Goal: Answer question/provide support: Share knowledge or assist other users

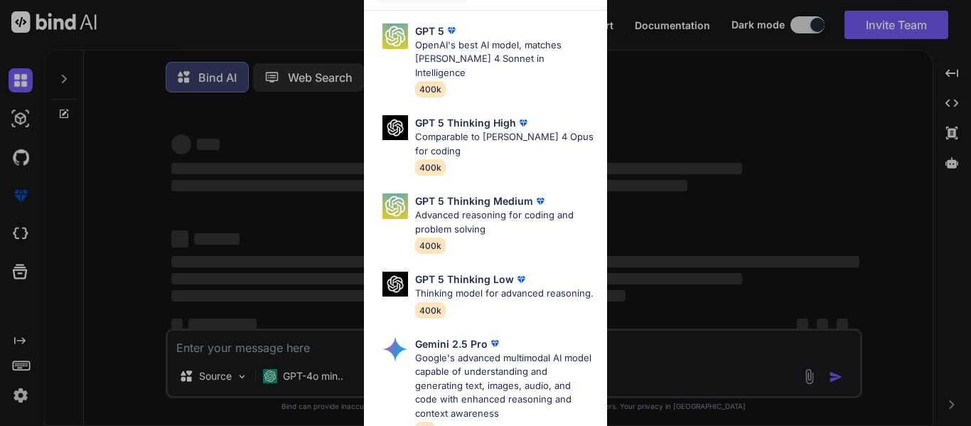
click at [741, 81] on div "Ultra Models GPT 5 OpenAI's best AI model, matches [PERSON_NAME] 4 Sonnet in In…" at bounding box center [485, 213] width 971 height 426
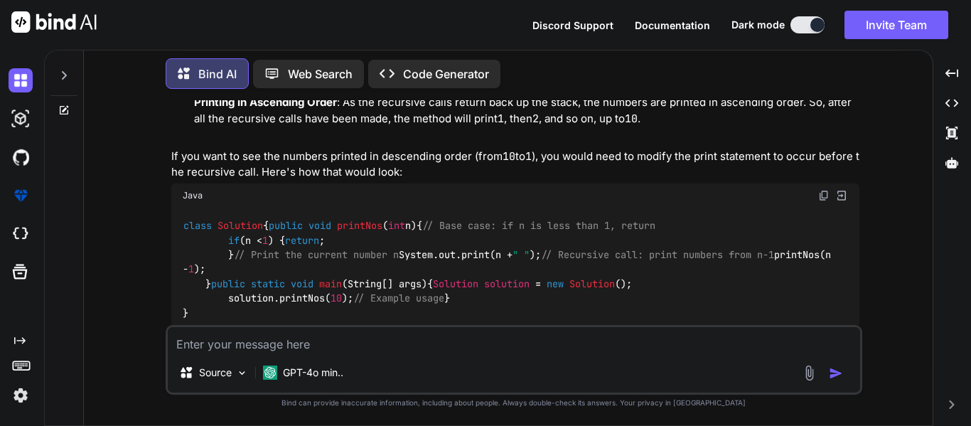
scroll to position [2633, 0]
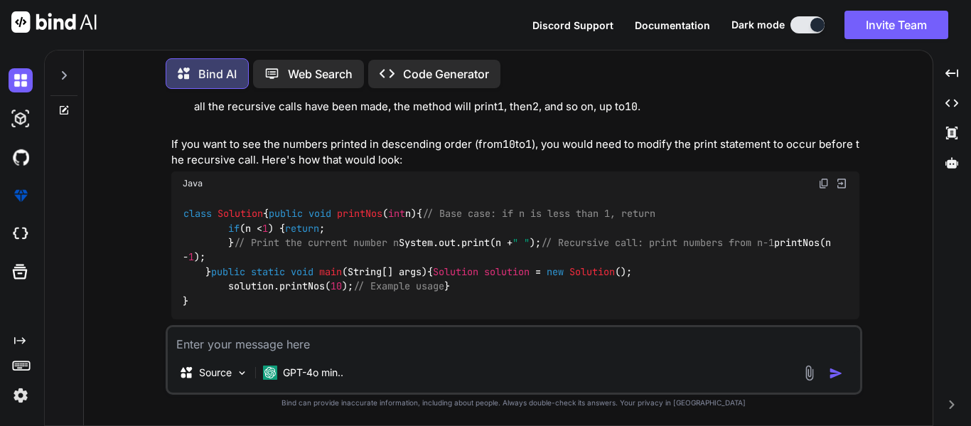
click at [60, 78] on div at bounding box center [63, 71] width 27 height 49
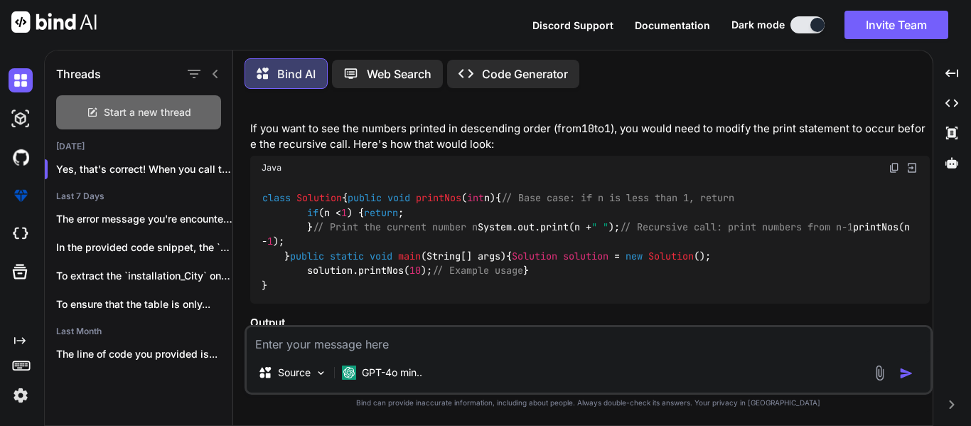
click at [112, 105] on span "Start a new thread" at bounding box center [147, 112] width 87 height 14
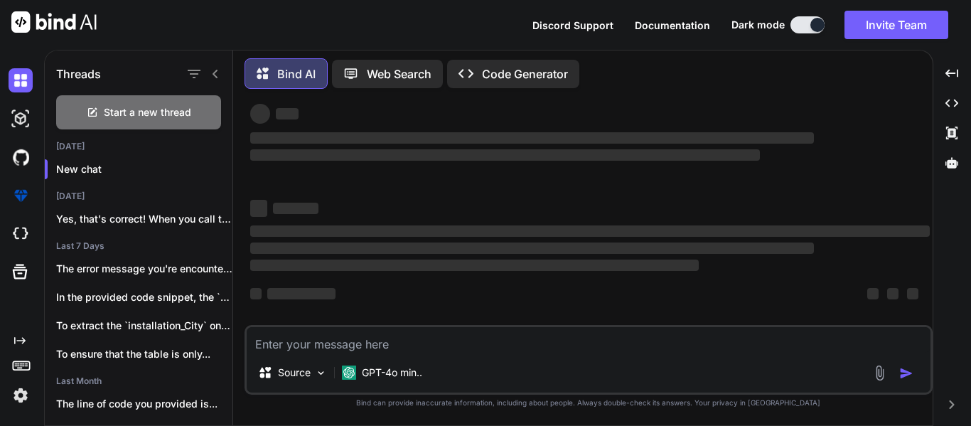
scroll to position [27, 0]
type textarea "x"
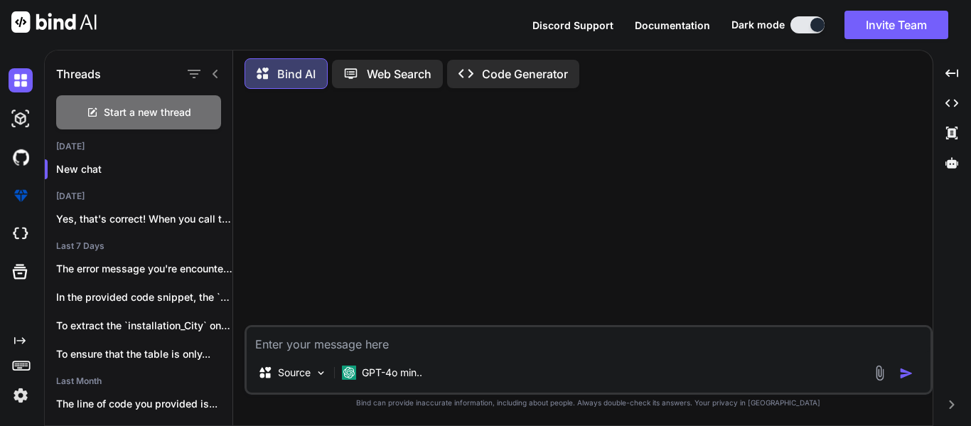
scroll to position [0, 0]
click at [294, 336] on textarea at bounding box center [589, 340] width 684 height 26
paste textarea "def organizationDocumentData = getDocumentDetails(quoteId) String prcTypeOfDocu…"
type textarea "def organizationDocumentData = getDocumentDetails(quoteId) String prcTypeOfDocu…"
type textarea "x"
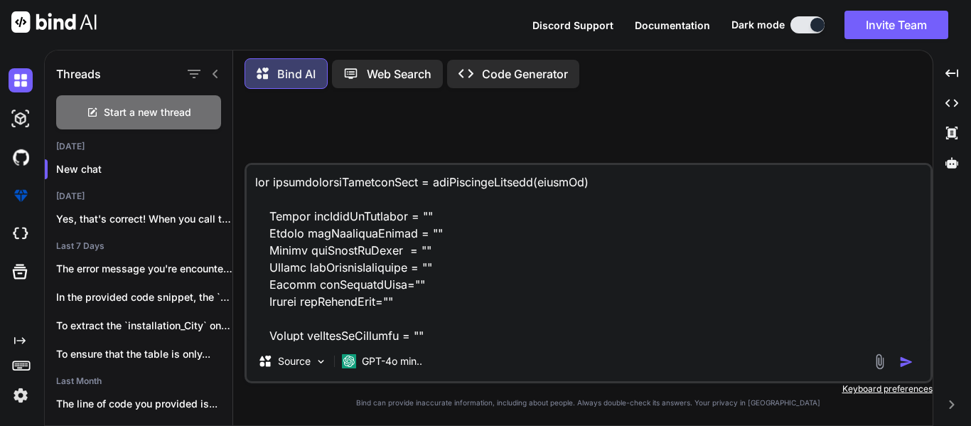
scroll to position [2868, 0]
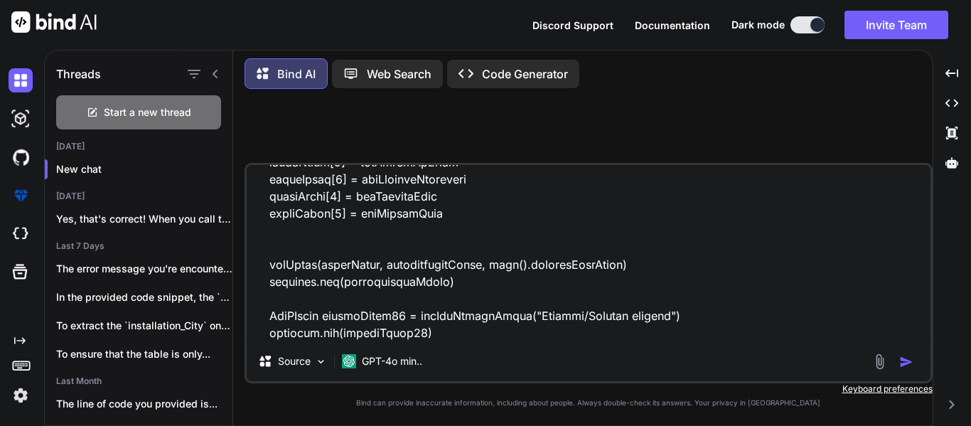
type textarea "def organizationDocumentData = getDocumentDetails(quoteId) String prcTypeOfDocu…"
type textarea "x"
type textarea "def organizationDocumentData = getDocumentDetails(quoteId) String prcTypeOfDocu…"
type textarea "x"
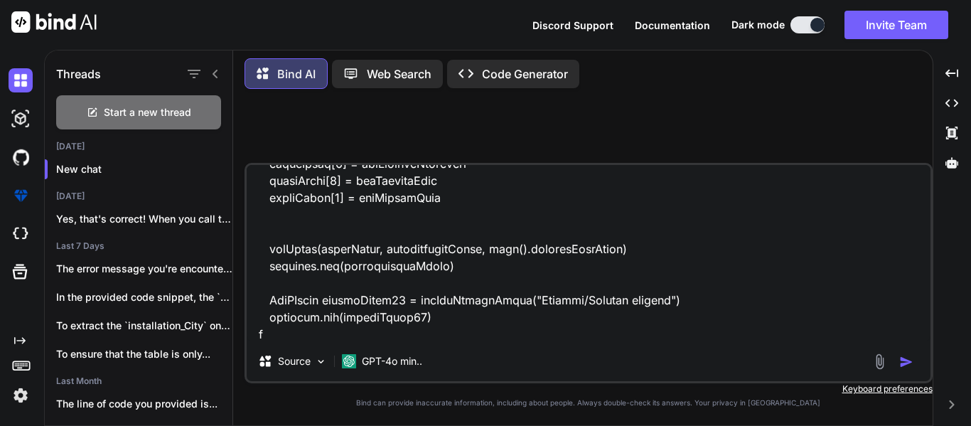
type textarea "def organizationDocumentData = getDocumentDetails(quoteId) String prcTypeOfDocu…"
type textarea "x"
type textarea "def organizationDocumentData = getDocumentDetails(quoteId) String prcTypeOfDocu…"
type textarea "x"
type textarea "def organizationDocumentData = getDocumentDetails(quoteId) String prcTypeOfDocu…"
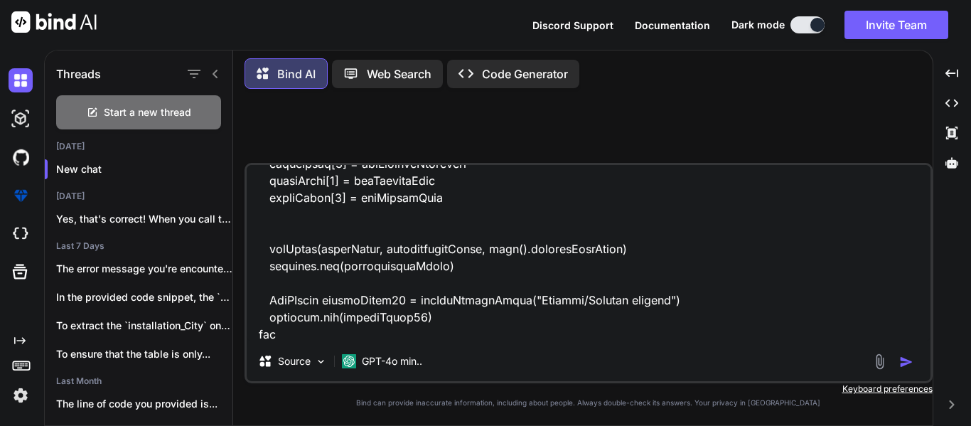
type textarea "x"
type textarea "def organizationDocumentData = getDocumentDetails(quoteId) String prcTypeOfDocu…"
type textarea "x"
type textarea "def organizationDocumentData = getDocumentDetails(quoteId) String prcTypeOfDocu…"
type textarea "x"
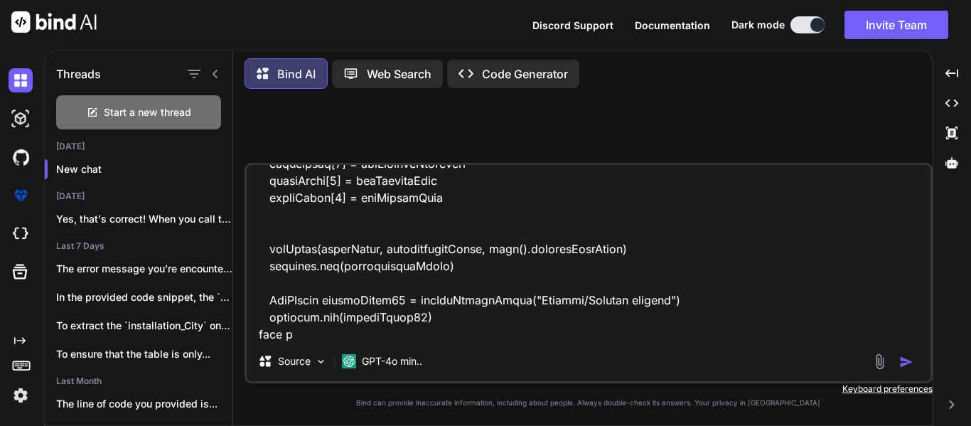
type textarea "def organizationDocumentData = getDocumentDetails(quoteId) String prcTypeOfDocu…"
type textarea "x"
type textarea "def organizationDocumentData = getDocumentDetails(quoteId) String prcTypeOfDocu…"
type textarea "x"
type textarea "def organizationDocumentData = getDocumentDetails(quoteId) String prcTypeOfDocu…"
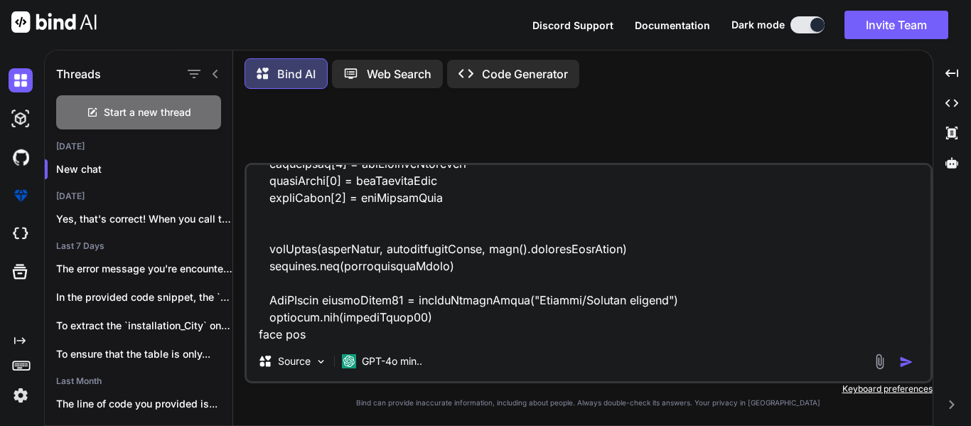
type textarea "x"
type textarea "def organizationDocumentData = getDocumentDetails(quoteId) String prcTypeOfDocu…"
type textarea "x"
type textarea "def organizationDocumentData = getDocumentDetails(quoteId) String prcTypeOfDocu…"
type textarea "x"
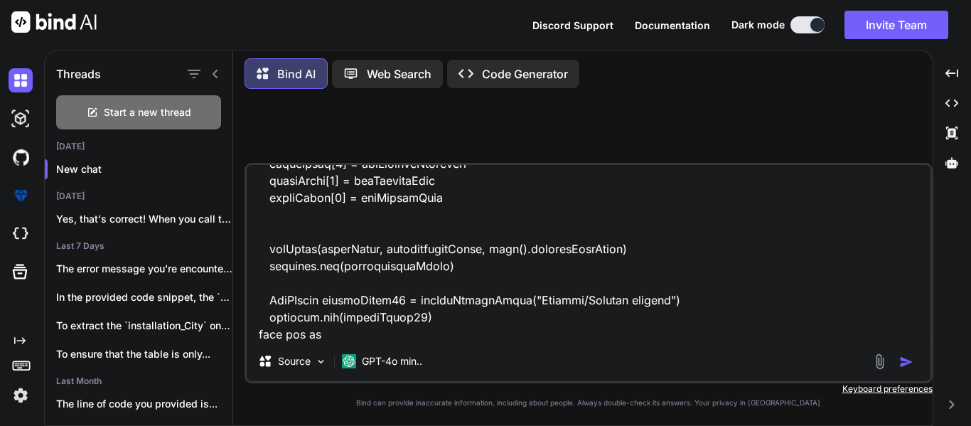
type textarea "def organizationDocumentData = getDocumentDetails(quoteId) String prcTypeOfDocu…"
type textarea "x"
type textarea "def organizationDocumentData = getDocumentDetails(quoteId) String prcTypeOfDocu…"
type textarea "x"
type textarea "def organizationDocumentData = getDocumentDetails(quoteId) String prcTypeOfDocu…"
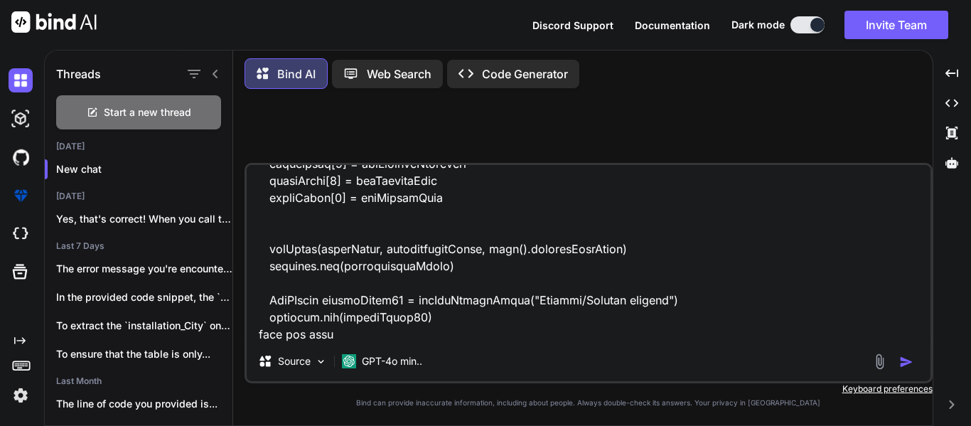
type textarea "x"
type textarea "def organizationDocumentData = getDocumentDetails(quoteId) String prcTypeOfDocu…"
type textarea "x"
type textarea "def organizationDocumentData = getDocumentDetails(quoteId) String prcTypeOfDocu…"
type textarea "x"
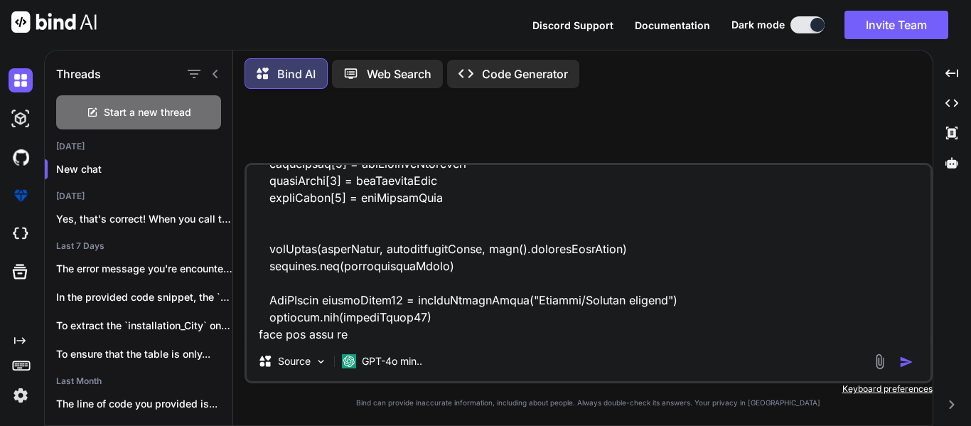
type textarea "def organizationDocumentData = getDocumentDetails(quoteId) String prcTypeOfDocu…"
type textarea "x"
type textarea "def organizationDocumentData = getDocumentDetails(quoteId) String prcTypeOfDocu…"
type textarea "x"
type textarea "def organizationDocumentData = getDocumentDetails(quoteId) String prcTypeOfDocu…"
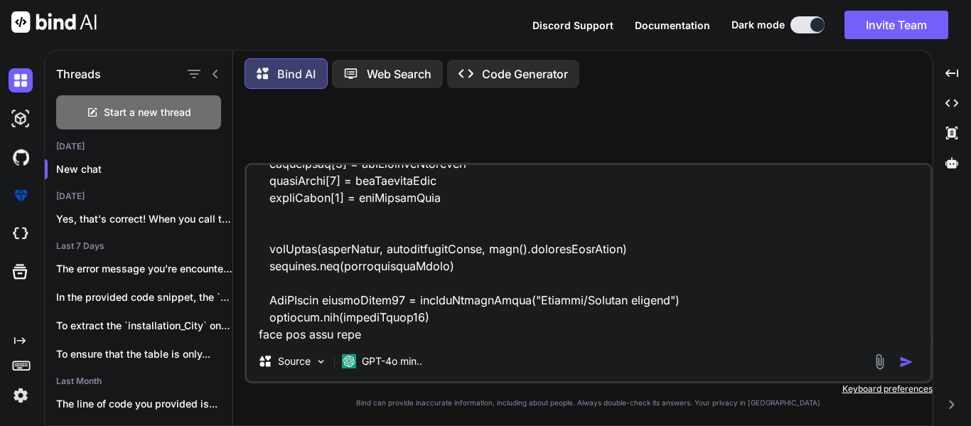
type textarea "x"
type textarea "def organizationDocumentData = getDocumentDetails(quoteId) String prcTypeOfDocu…"
type textarea "x"
type textarea "def organizationDocumentData = getDocumentDetails(quoteId) String prcTypeOfDocu…"
type textarea "x"
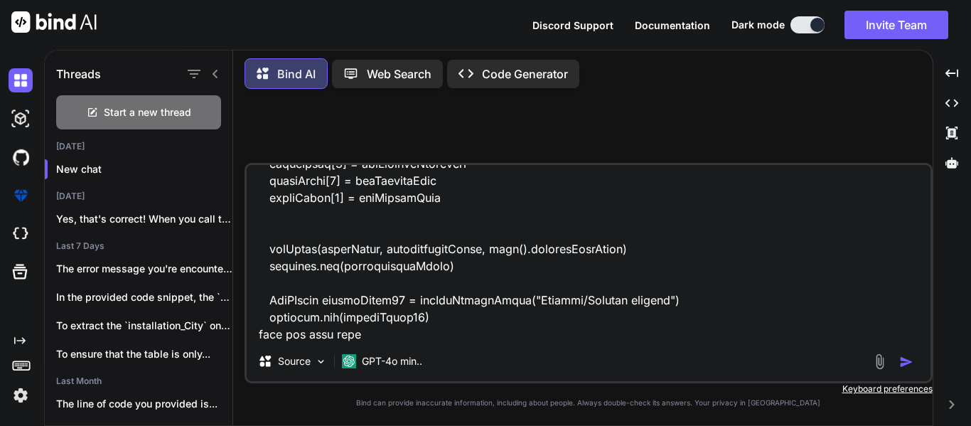
type textarea "def organizationDocumentData = getDocumentDetails(quoteId) String prcTypeOfDocu…"
type textarea "x"
type textarea "def organizationDocumentData = getDocumentDetails(quoteId) String prcTypeOfDocu…"
type textarea "x"
type textarea "def organizationDocumentData = getDocumentDetails(quoteId) String prcTypeOfDocu…"
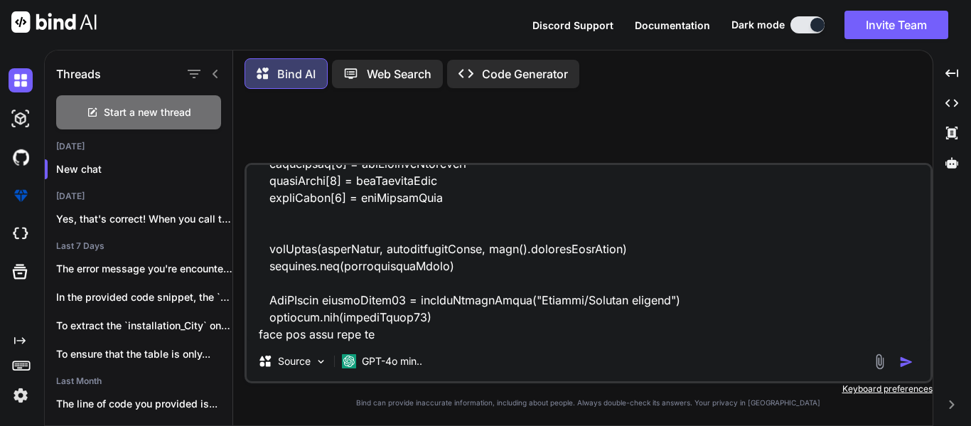
type textarea "x"
type textarea "def organizationDocumentData = getDocumentDetails(quoteId) String prcTypeOfDocu…"
type textarea "x"
type textarea "def organizationDocumentData = getDocumentDetails(quoteId) String prcTypeOfDocu…"
type textarea "x"
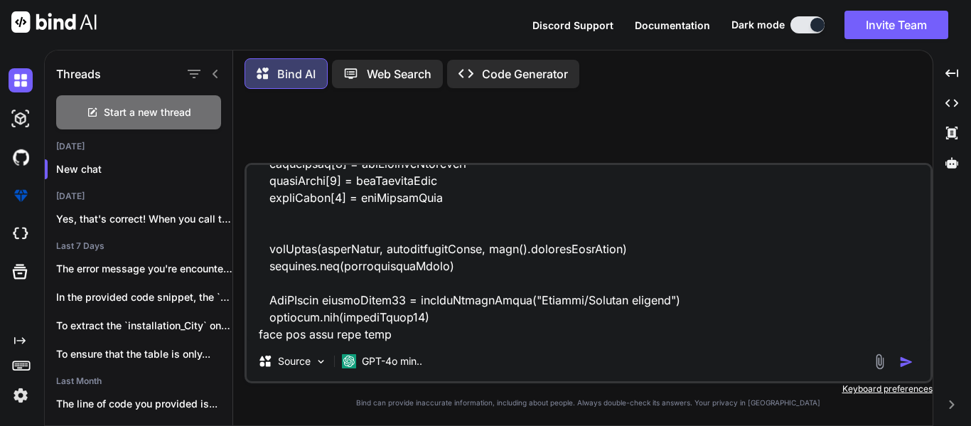
type textarea "def organizationDocumentData = getDocumentDetails(quoteId) String prcTypeOfDocu…"
type textarea "x"
type textarea "def organizationDocumentData = getDocumentDetails(quoteId) String prcTypeOfDocu…"
type textarea "x"
type textarea "def organizationDocumentData = getDocumentDetails(quoteId) String prcTypeOfDocu…"
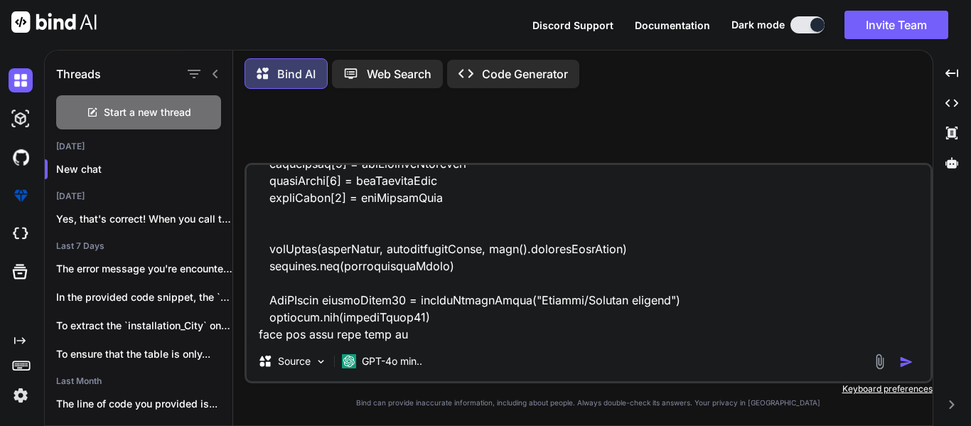
type textarea "x"
type textarea "def organizationDocumentData = getDocumentDetails(quoteId) String prcTypeOfDocu…"
type textarea "x"
type textarea "def organizationDocumentData = getDocumentDetails(quoteId) String prcTypeOfDocu…"
type textarea "x"
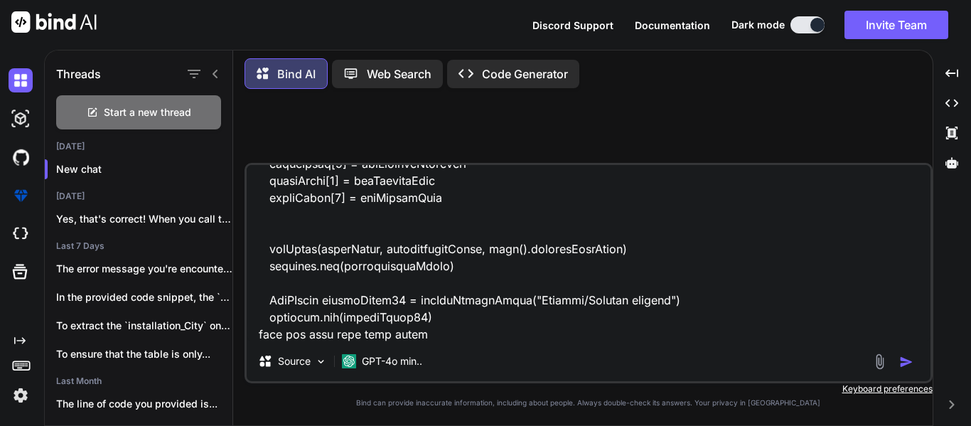
type textarea "def organizationDocumentData = getDocumentDetails(quoteId) String prcTypeOfDocu…"
type textarea "x"
type textarea "def organizationDocumentData = getDocumentDetails(quoteId) String prcTypeOfDocu…"
type textarea "x"
type textarea "def organizationDocumentData = getDocumentDetails(quoteId) String prcTypeOfDocu…"
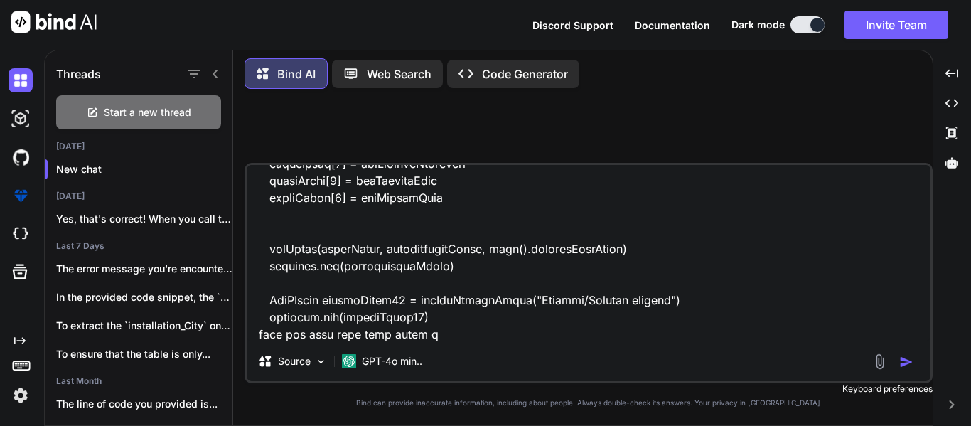
type textarea "x"
type textarea "def organizationDocumentData = getDocumentDetails(quoteId) String prcTypeOfDocu…"
type textarea "x"
type textarea "def organizationDocumentData = getDocumentDetails(quoteId) String prcTypeOfDocu…"
type textarea "x"
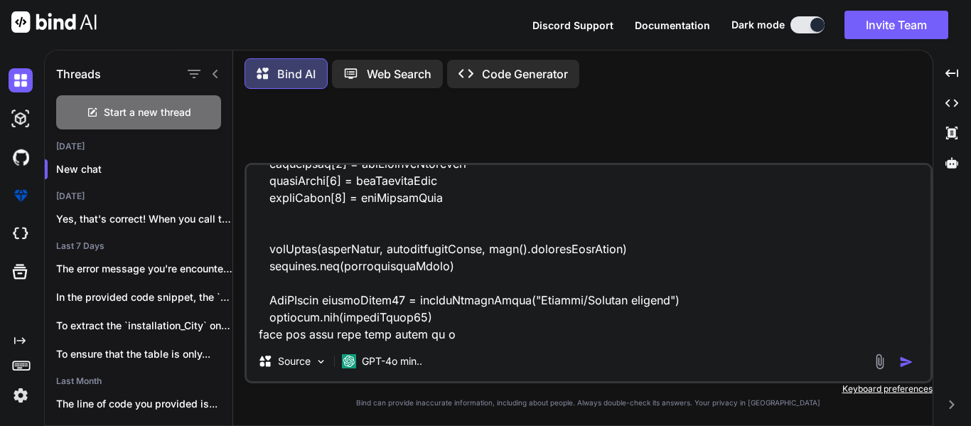
type textarea "def organizationDocumentData = getDocumentDetails(quoteId) String prcTypeOfDocu…"
type textarea "x"
type textarea "def organizationDocumentData = getDocumentDetails(quoteId) String prcTypeOfDocu…"
type textarea "x"
type textarea "def organizationDocumentData = getDocumentDetails(quoteId) String prcTypeOfDocu…"
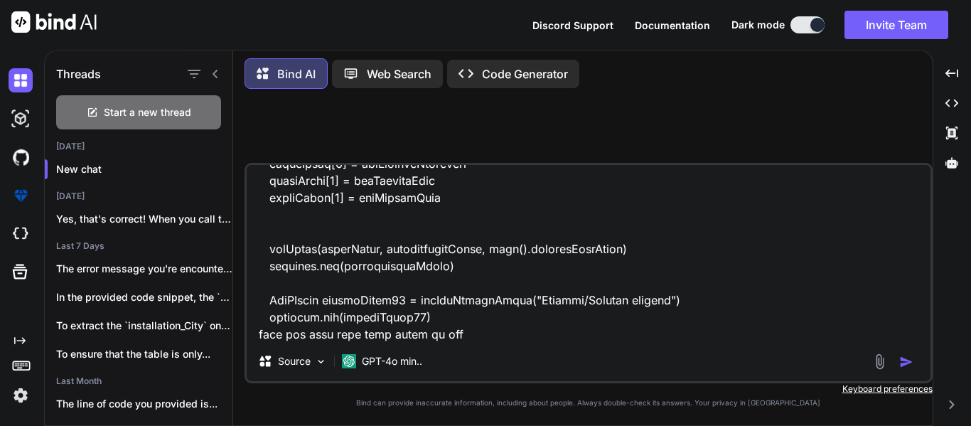
type textarea "x"
type textarea "def organizationDocumentData = getDocumentDetails(quoteId) String prcTypeOfDocu…"
type textarea "x"
type textarea "def organizationDocumentData = getDocumentDetails(quoteId) String prcTypeOfDocu…"
type textarea "x"
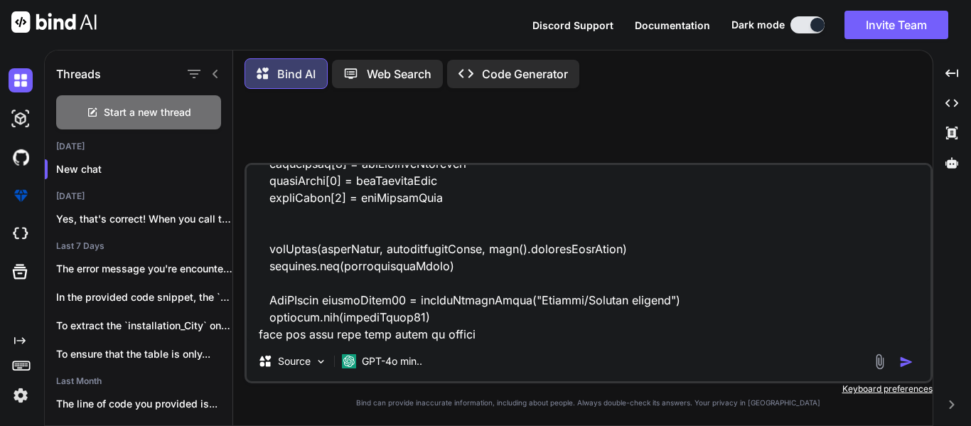
type textarea "def organizationDocumentData = getDocumentDetails(quoteId) String prcTypeOfDocu…"
type textarea "x"
type textarea "def organizationDocumentData = getDocumentDetails(quoteId) String prcTypeOfDocu…"
type textarea "x"
type textarea "def organizationDocumentData = getDocumentDetails(quoteId) String prcTypeOfDocu…"
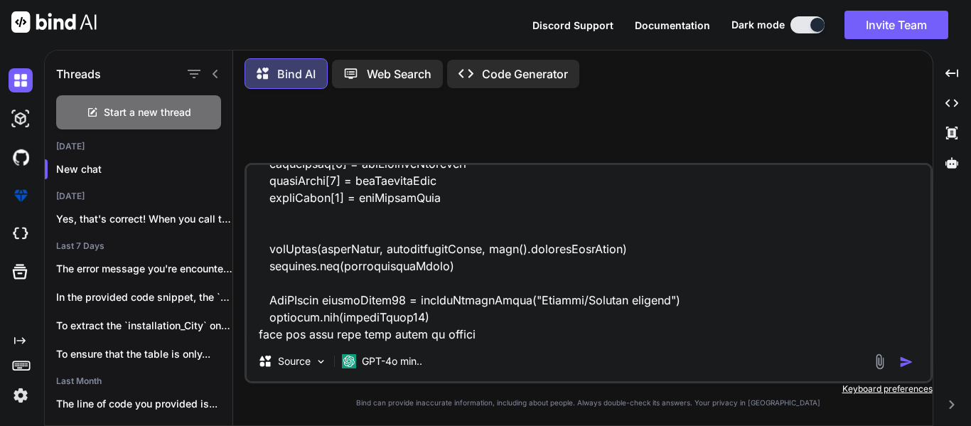
type textarea "x"
type textarea "def organizationDocumentData = getDocumentDetails(quoteId) String prcTypeOfDocu…"
type textarea "x"
type textarea "def organizationDocumentData = getDocumentDetails(quoteId) String prcTypeOfDocu…"
type textarea "x"
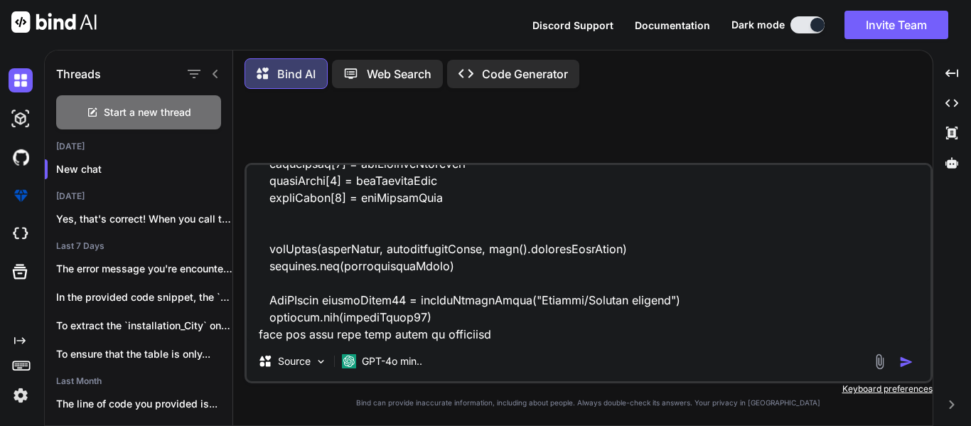
type textarea "def organizationDocumentData = getDocumentDetails(quoteId) String prcTypeOfDocu…"
type textarea "x"
type textarea "def organizationDocumentData = getDocumentDetails(quoteId) String prcTypeOfDocu…"
type textarea "x"
type textarea "def organizationDocumentData = getDocumentDetails(quoteId) String prcTypeOfDocu…"
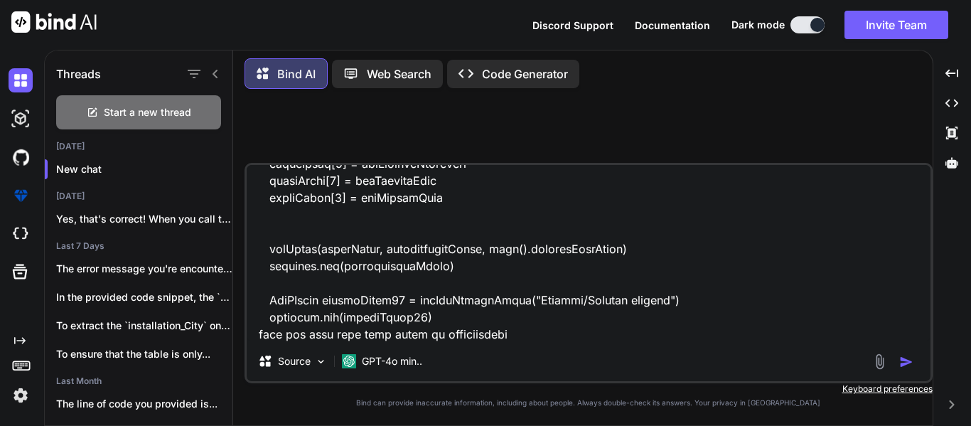
type textarea "x"
type textarea "def organizationDocumentData = getDocumentDetails(quoteId) String prcTypeOfDocu…"
type textarea "x"
type textarea "def organizationDocumentData = getDocumentDetails(quoteId) String prcTypeOfDocu…"
type textarea "x"
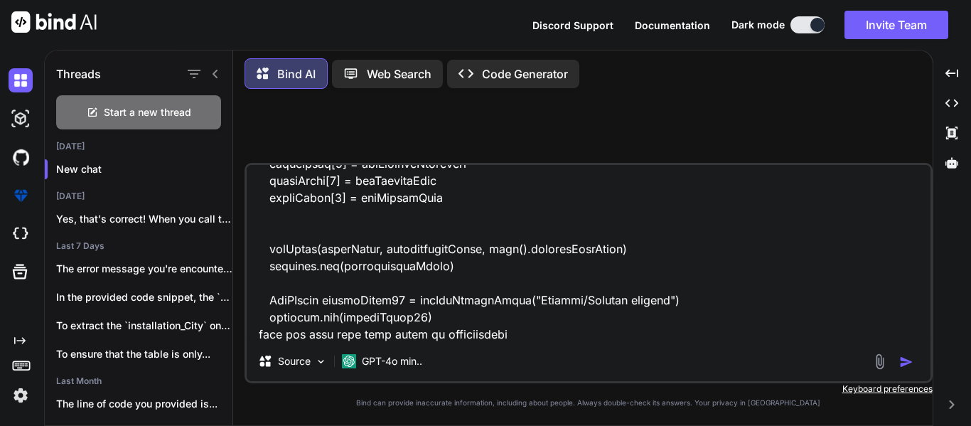
type textarea "def organizationDocumentData = getDocumentDetails(quoteId) String prcTypeOfDocu…"
type textarea "x"
type textarea "def organizationDocumentData = getDocumentDetails(quoteId) String prcTypeOfDocu…"
type textarea "x"
type textarea "def organizationDocumentData = getDocumentDetails(quoteId) String prcTypeOfDocu…"
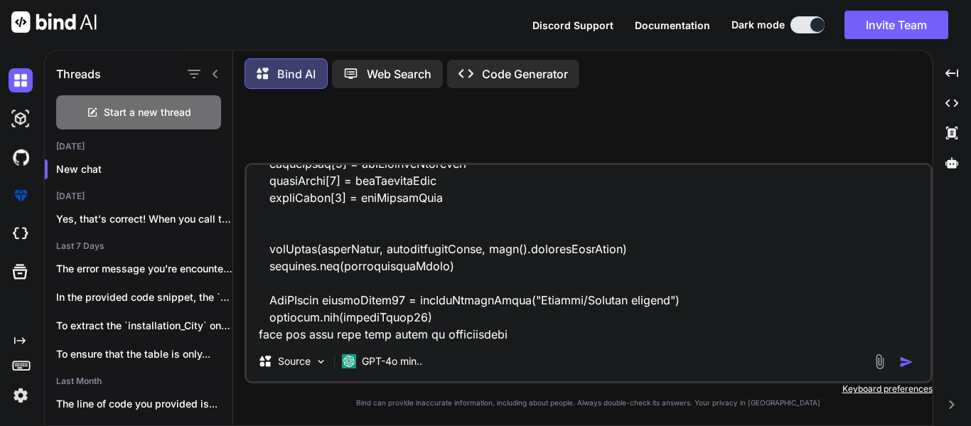
type textarea "x"
type textarea "def organizationDocumentData = getDocumentDetails(quoteId) String prcTypeOfDocu…"
type textarea "x"
type textarea "def organizationDocumentData = getDocumentDetails(quoteId) String prcTypeOfDocu…"
type textarea "x"
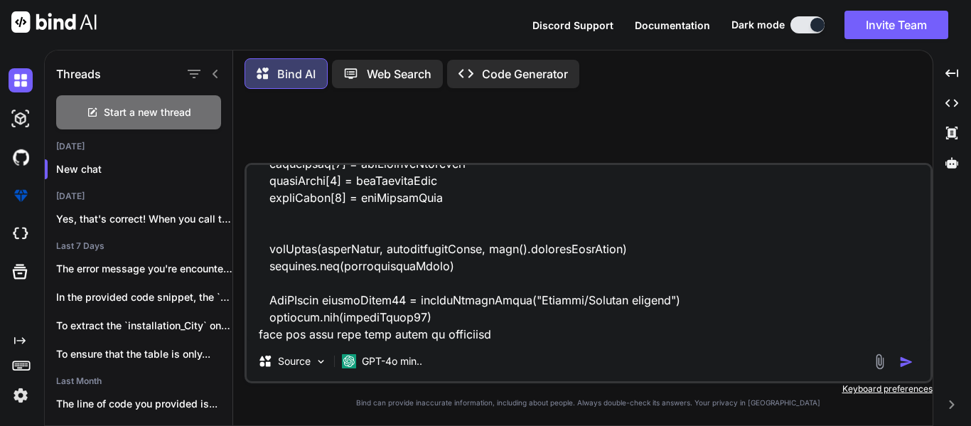
type textarea "def organizationDocumentData = getDocumentDetails(quoteId) String prcTypeOfDocu…"
type textarea "x"
type textarea "def organizationDocumentData = getDocumentDetails(quoteId) String prcTypeOfDocu…"
type textarea "x"
type textarea "def organizationDocumentData = getDocumentDetails(quoteId) String prcTypeOfDocu…"
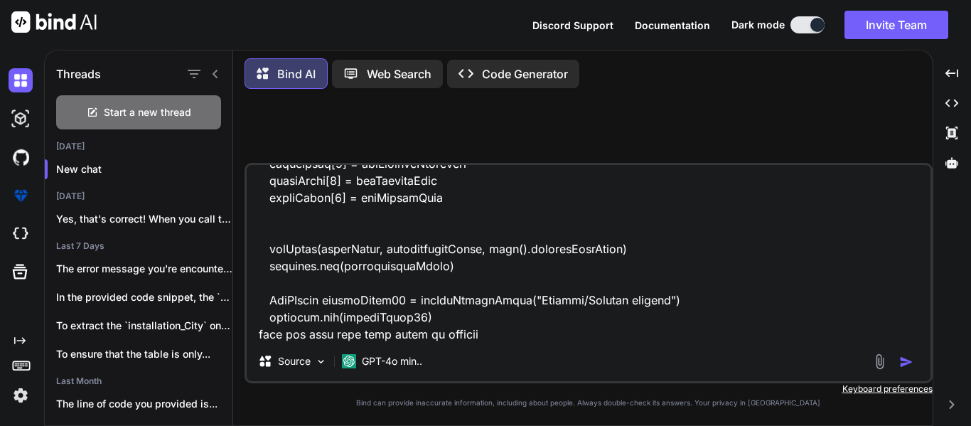
type textarea "x"
type textarea "def organizationDocumentData = getDocumentDetails(quoteId) String prcTypeOfDocu…"
type textarea "x"
type textarea "def organizationDocumentData = getDocumentDetails(quoteId) String prcTypeOfDocu…"
type textarea "x"
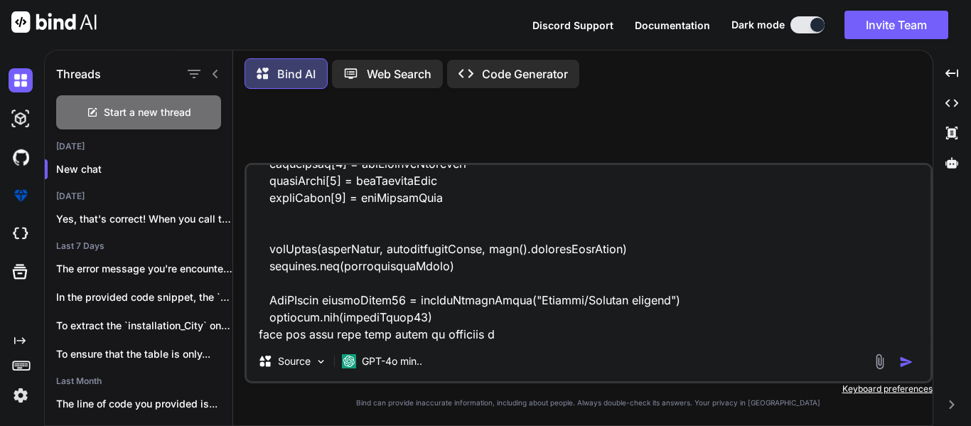
type textarea "def organizationDocumentData = getDocumentDetails(quoteId) String prcTypeOfDocu…"
type textarea "x"
type textarea "def organizationDocumentData = getDocumentDetails(quoteId) String prcTypeOfDocu…"
type textarea "x"
type textarea "def organizationDocumentData = getDocumentDetails(quoteId) String prcTypeOfDocu…"
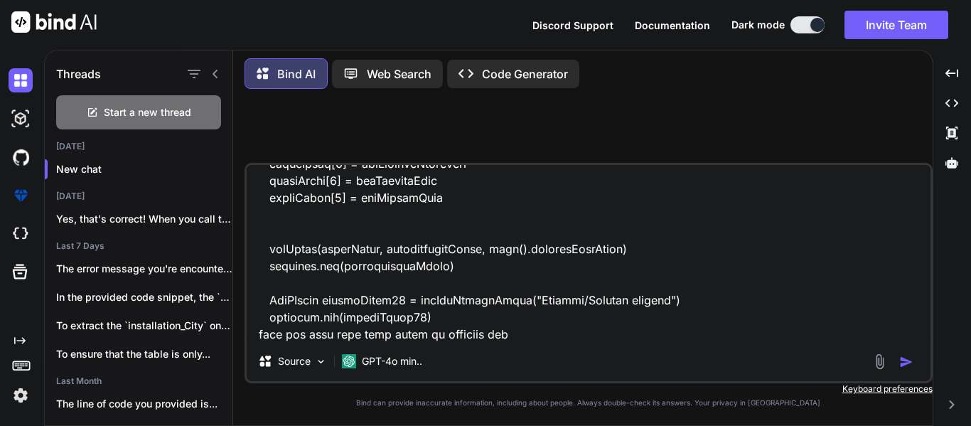
type textarea "x"
type textarea "def organizationDocumentData = getDocumentDetails(quoteId) String prcTypeOfDocu…"
type textarea "x"
type textarea "def organizationDocumentData = getDocumentDetails(quoteId) String prcTypeOfDocu…"
type textarea "x"
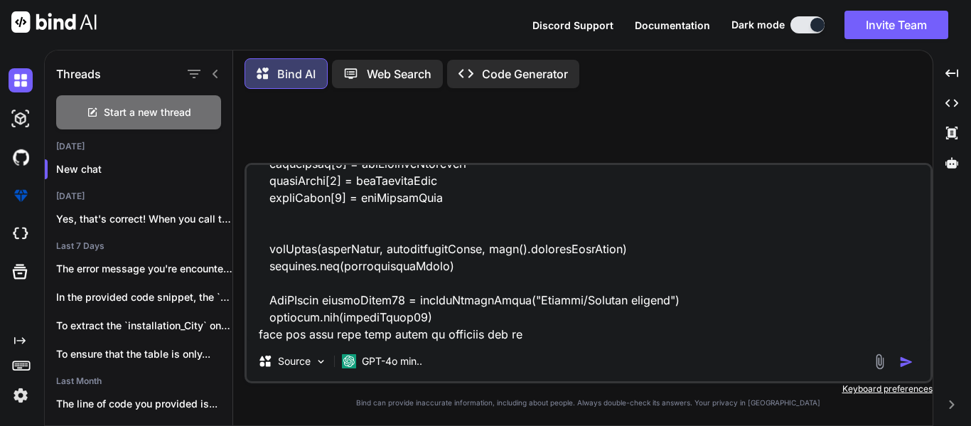
type textarea "def organizationDocumentData = getDocumentDetails(quoteId) String prcTypeOfDocu…"
type textarea "x"
type textarea "def organizationDocumentData = getDocumentDetails(quoteId) String prcTypeOfDocu…"
type textarea "x"
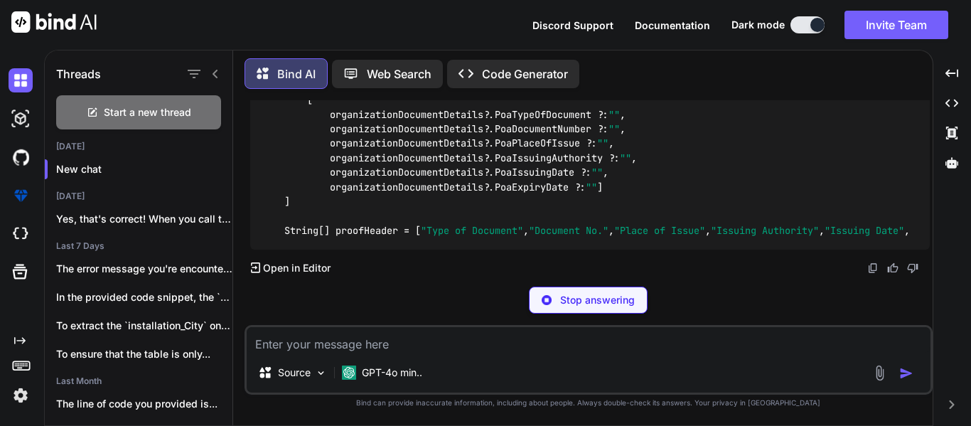
scroll to position [1449, 0]
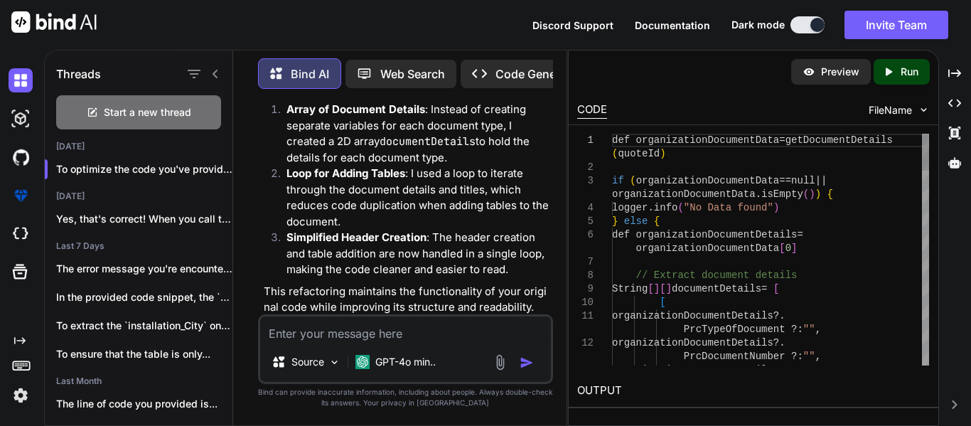
type textarea "x"
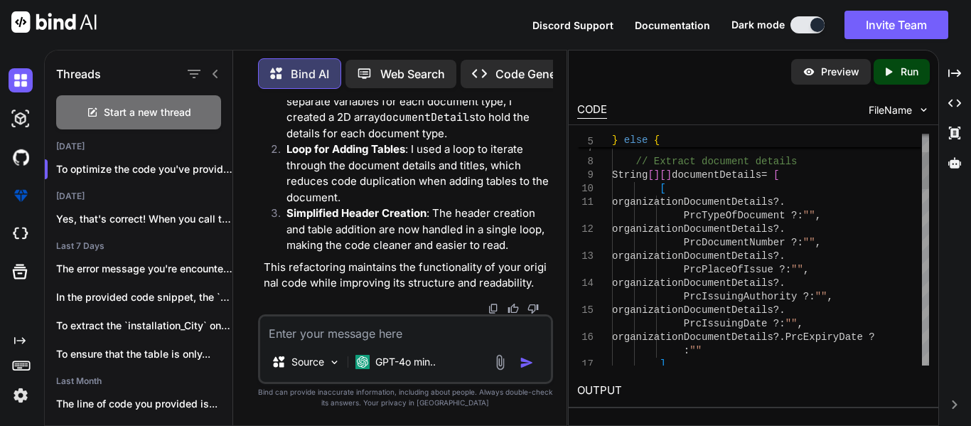
scroll to position [0, 0]
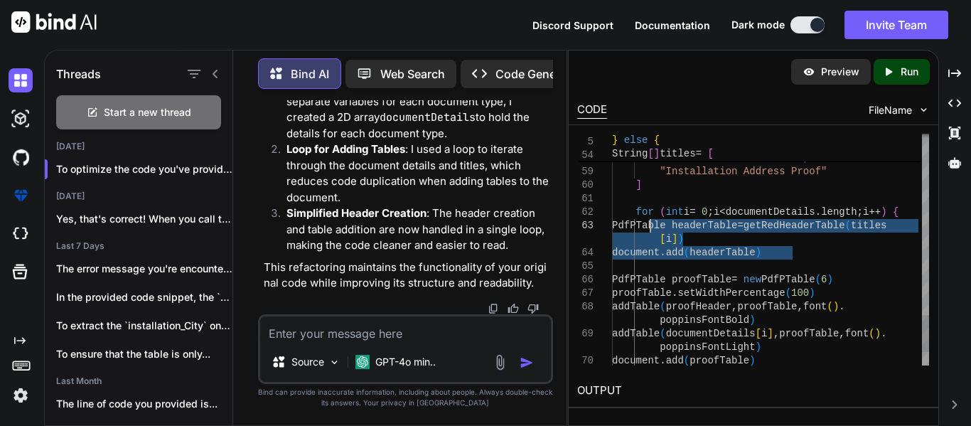
drag, startPoint x: 794, startPoint y: 258, endPoint x: 649, endPoint y: 223, distance: 149.1
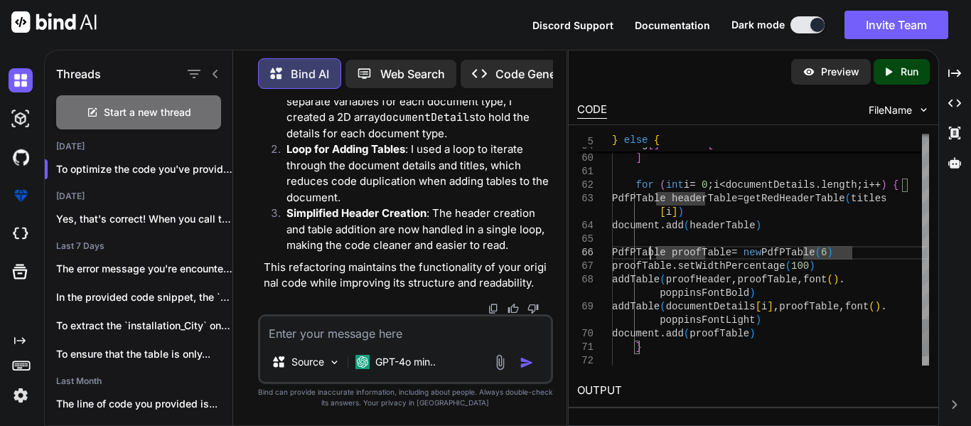
drag, startPoint x: 649, startPoint y: 252, endPoint x: 877, endPoint y: 249, distance: 228.2
click at [612, 250] on span "PdfPTable proofTable" at bounding box center [671, 252] width 119 height 11
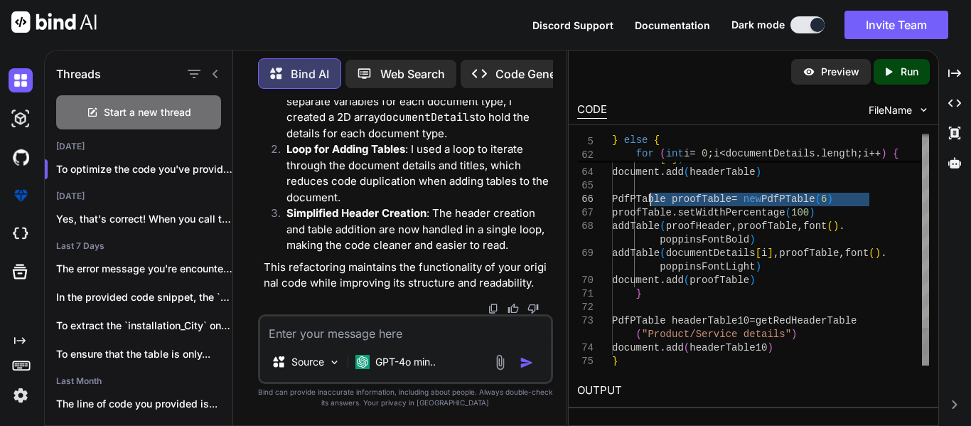
drag, startPoint x: 884, startPoint y: 197, endPoint x: 654, endPoint y: 199, distance: 229.6
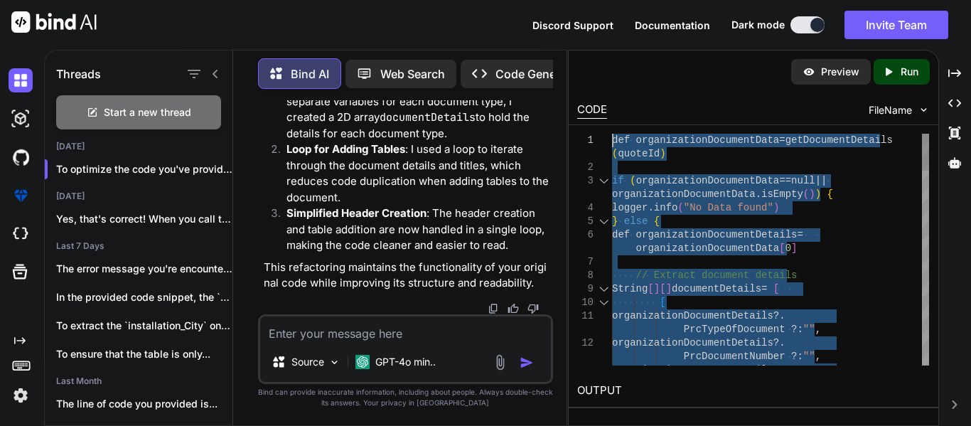
drag, startPoint x: 646, startPoint y: 331, endPoint x: 611, endPoint y: 135, distance: 199.3
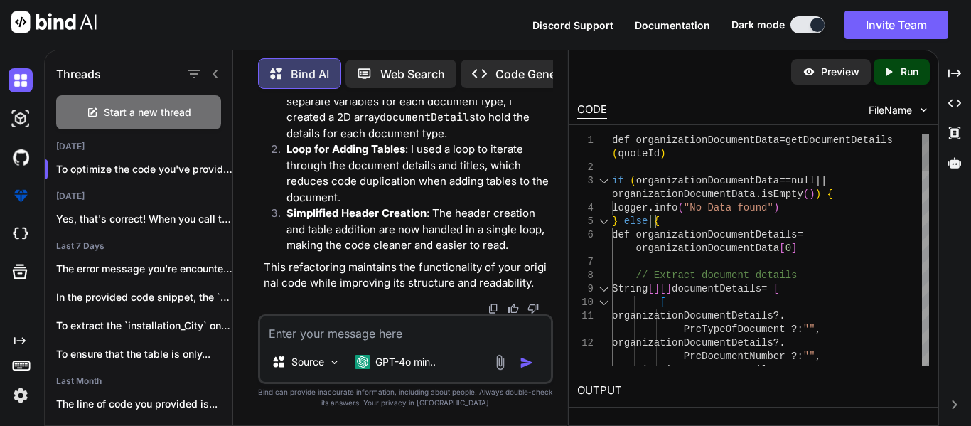
click at [611, 141] on div "1" at bounding box center [594, 141] width 35 height 14
click at [612, 139] on div "13 12 11 10 9 8 7 4 5 6 3 1 2 organizationDocumentDetails ?. organizationDocume…" at bounding box center [753, 250] width 352 height 232
drag, startPoint x: 612, startPoint y: 139, endPoint x: 668, endPoint y: 370, distance: 237.8
click at [668, 370] on div "13 12 11 10 9 8 7 4 5 6 3 1 2 organizationDocumentDetails ?. organizationDocume…" at bounding box center [754, 249] width 370 height 249
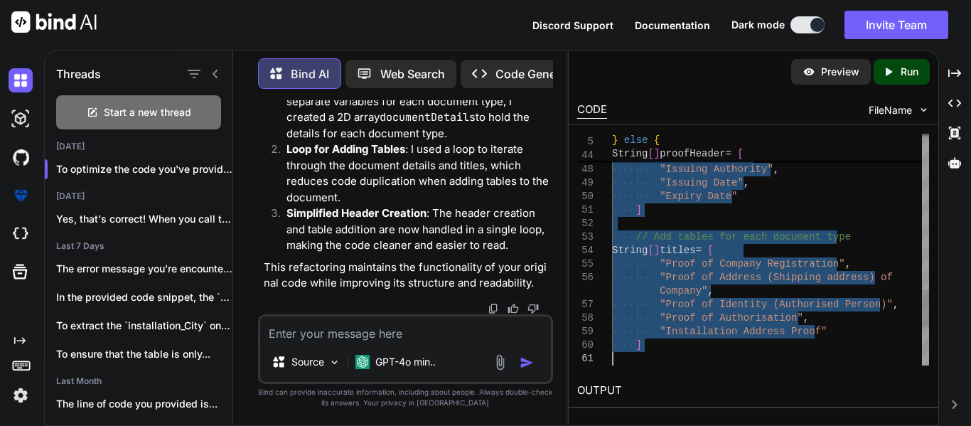
type textarea "def organizationDocumentData = getDocumentDetails(quoteId) if (organizationDocu…"
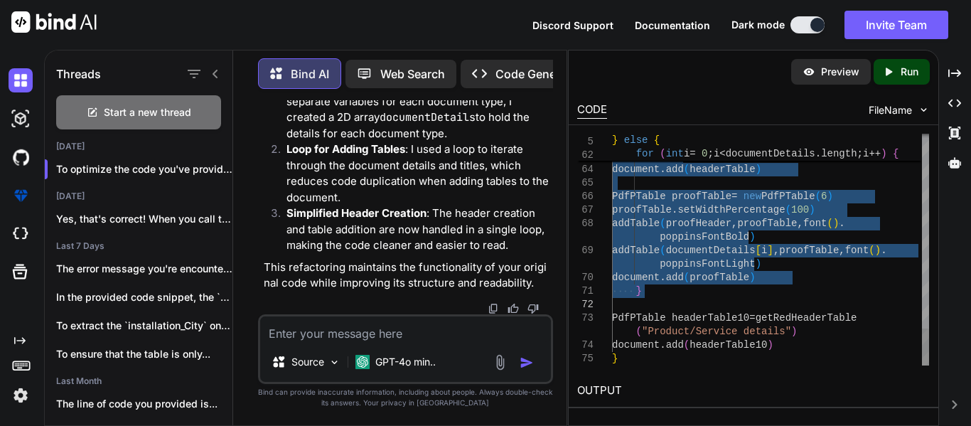
drag, startPoint x: 614, startPoint y: 140, endPoint x: 641, endPoint y: 300, distance: 162.2
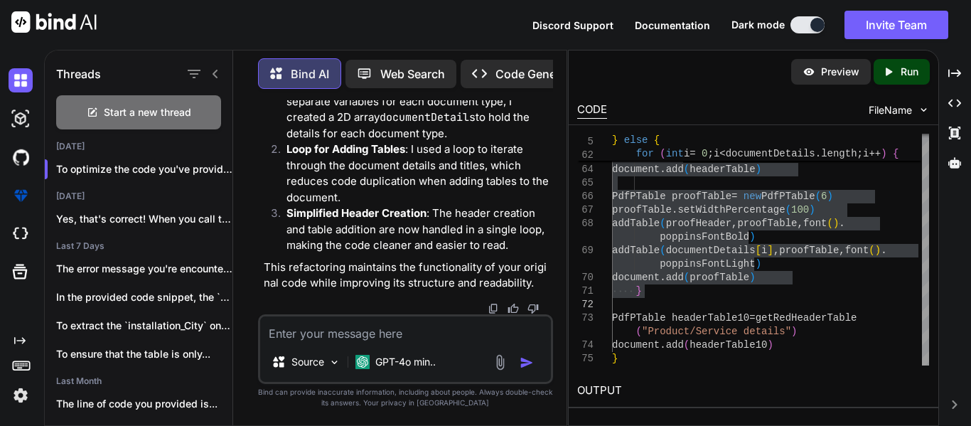
click at [310, 327] on textarea at bounding box center [405, 329] width 291 height 26
paste textarea "PdfPCell emptyCell = new PdfPCell() emptyCell.addElement(new Chunk(" ")) emptyC…"
type textarea "PdfPCell emptyCell = new PdfPCell() emptyCell.addElement(new Chunk(" ")) emptyC…"
type textarea "x"
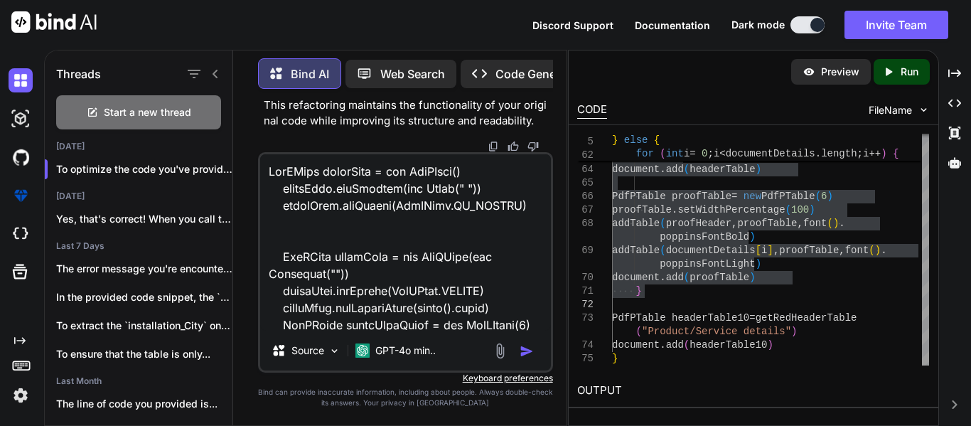
scroll to position [3584, 0]
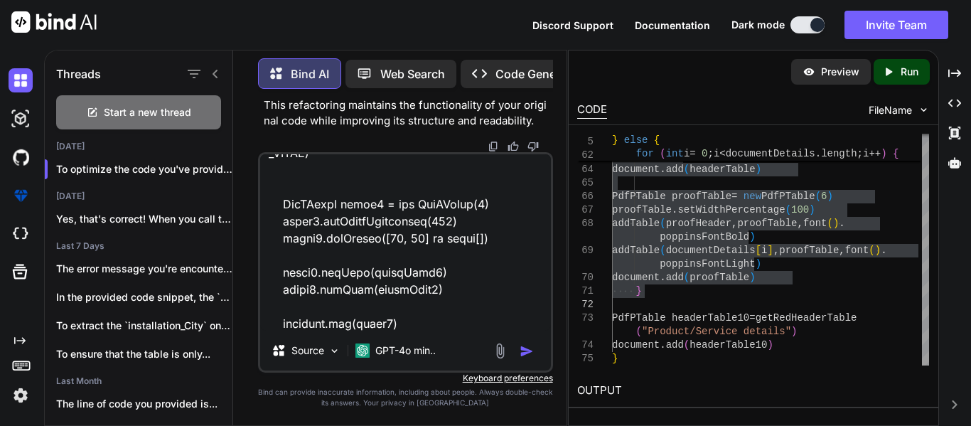
type textarea "PdfPCell emptyCell = new PdfPCell() emptyCell.addElement(new Chunk(" ")) emptyC…"
type textarea "x"
type textarea "PdfPCell emptyCell = new PdfPCell() emptyCell.addElement(new Chunk(" ")) emptyC…"
type textarea "x"
type textarea "PdfPCell emptyCell = new PdfPCell() emptyCell.addElement(new Chunk(" ")) emptyC…"
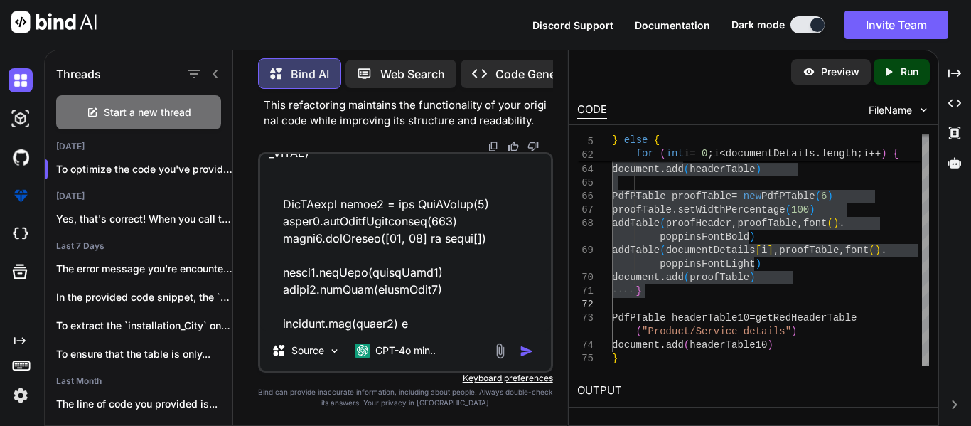
type textarea "x"
type textarea "PdfPCell emptyCell = new PdfPCell() emptyCell.addElement(new Chunk(" ")) emptyC…"
type textarea "x"
type textarea "PdfPCell emptyCell = new PdfPCell() emptyCell.addElement(new Chunk(" ")) emptyC…"
type textarea "x"
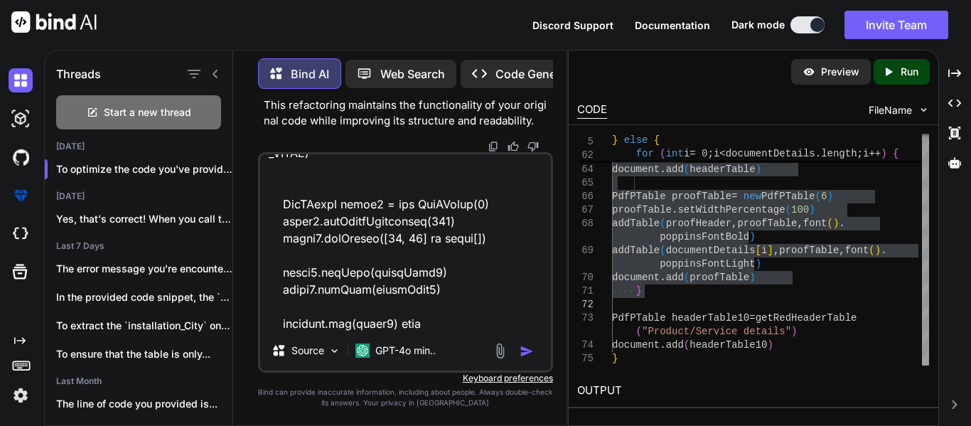
type textarea "PdfPCell emptyCell = new PdfPCell() emptyCell.addElement(new Chunk(" ")) emptyC…"
type textarea "x"
type textarea "PdfPCell emptyCell = new PdfPCell() emptyCell.addElement(new Chunk(" ")) emptyC…"
type textarea "x"
type textarea "PdfPCell emptyCell = new PdfPCell() emptyCell.addElement(new Chunk(" ")) emptyC…"
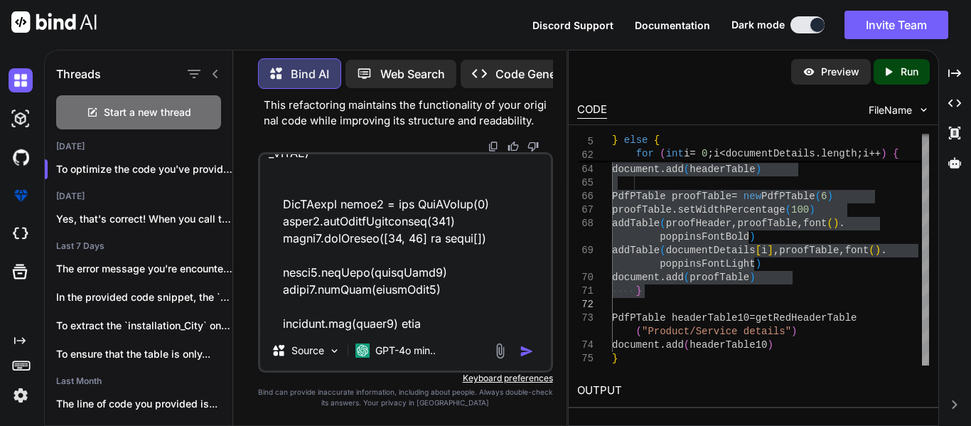
type textarea "x"
type textarea "PdfPCell emptyCell = new PdfPCell() emptyCell.addElement(new Chunk(" ")) emptyC…"
type textarea "x"
type textarea "PdfPCell emptyCell = new PdfPCell() emptyCell.addElement(new Chunk(" ")) emptyC…"
type textarea "x"
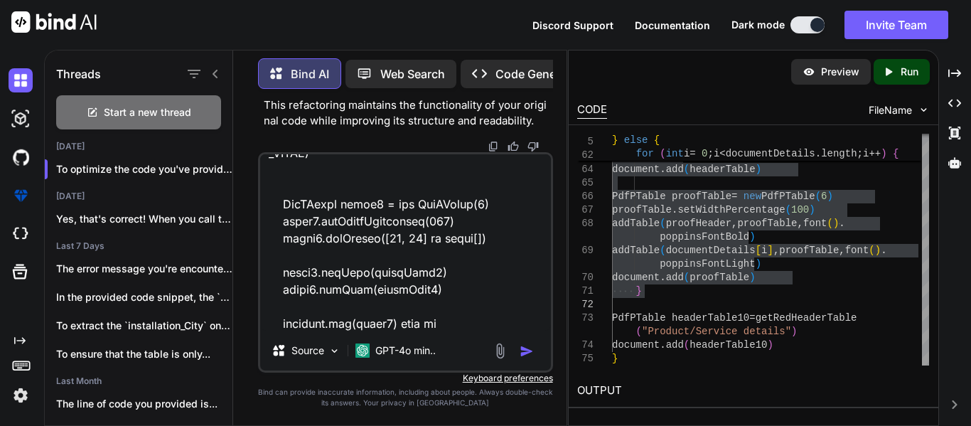
type textarea "PdfPCell emptyCell = new PdfPCell() emptyCell.addElement(new Chunk(" ")) emptyC…"
type textarea "x"
type textarea "PdfPCell emptyCell = new PdfPCell() emptyCell.addElement(new Chunk(" ")) emptyC…"
type textarea "x"
type textarea "PdfPCell emptyCell = new PdfPCell() emptyCell.addElement(new Chunk(" ")) emptyC…"
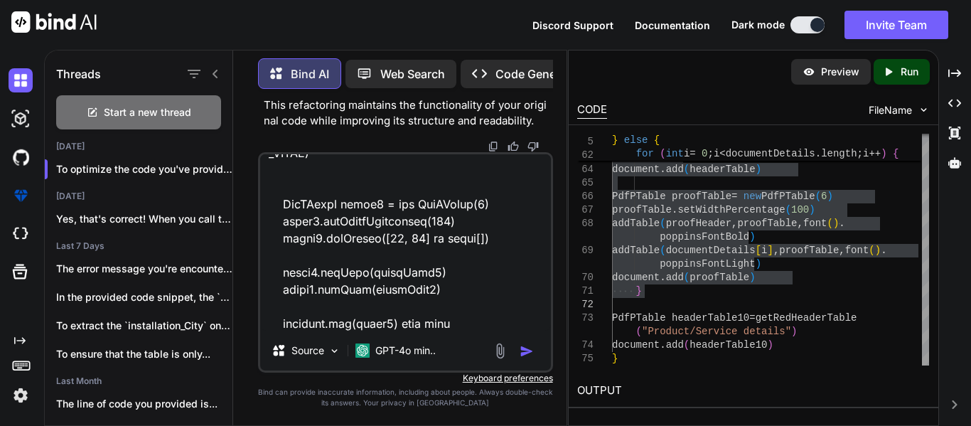
type textarea "x"
type textarea "PdfPCell emptyCell = new PdfPCell() emptyCell.addElement(new Chunk(" ")) emptyC…"
type textarea "x"
type textarea "PdfPCell emptyCell = new PdfPCell() emptyCell.addElement(new Chunk(" ")) emptyC…"
type textarea "x"
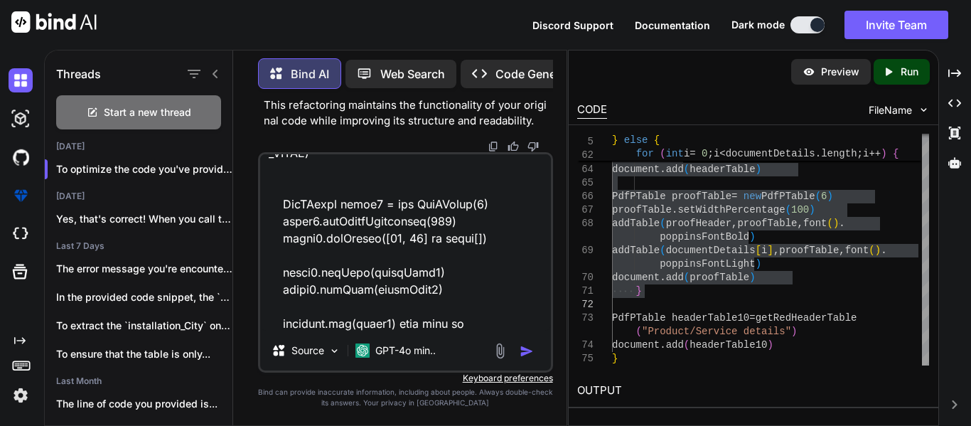
type textarea "PdfPCell emptyCell = new PdfPCell() emptyCell.addElement(new Chunk(" ")) emptyC…"
type textarea "x"
type textarea "PdfPCell emptyCell = new PdfPCell() emptyCell.addElement(new Chunk(" ")) emptyC…"
type textarea "x"
type textarea "PdfPCell emptyCell = new PdfPCell() emptyCell.addElement(new Chunk(" ")) emptyC…"
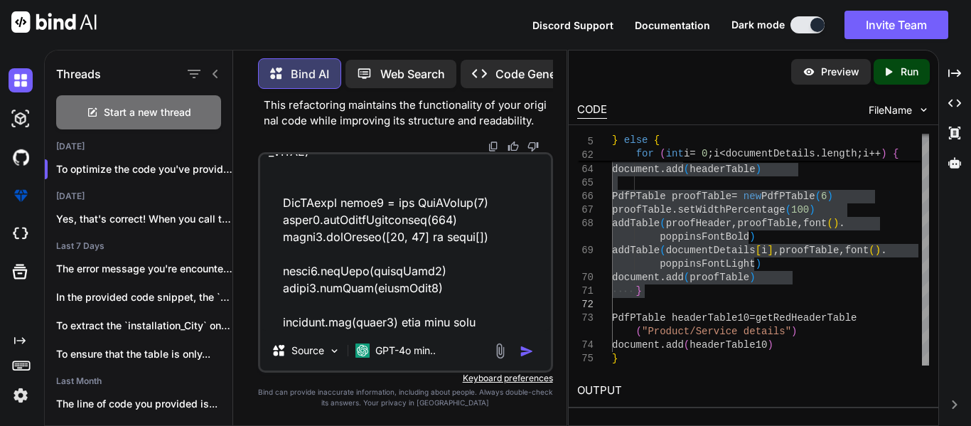
type textarea "x"
type textarea "PdfPCell emptyCell = new PdfPCell() emptyCell.addElement(new Chunk(" ")) emptyC…"
type textarea "x"
type textarea "PdfPCell emptyCell = new PdfPCell() emptyCell.addElement(new Chunk(" ")) emptyC…"
type textarea "x"
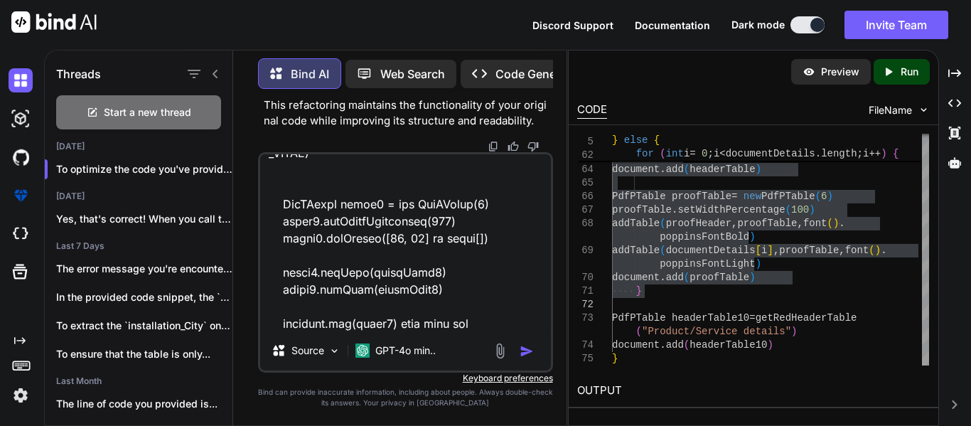
type textarea "PdfPCell emptyCell = new PdfPCell() emptyCell.addElement(new Chunk(" ")) emptyC…"
type textarea "x"
type textarea "PdfPCell emptyCell = new PdfPCell() emptyCell.addElement(new Chunk(" ")) emptyC…"
type textarea "x"
type textarea "PdfPCell emptyCell = new PdfPCell() emptyCell.addElement(new Chunk(" ")) emptyC…"
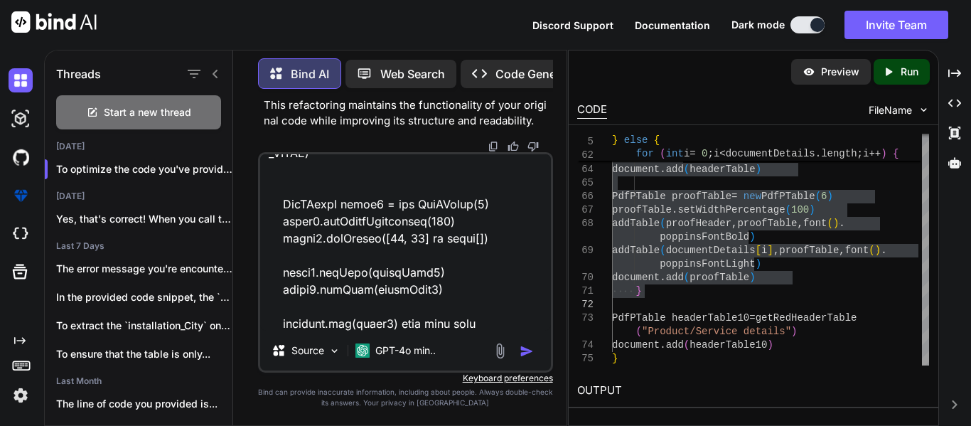
type textarea "x"
type textarea "PdfPCell emptyCell = new PdfPCell() emptyCell.addElement(new Chunk(" ")) emptyC…"
type textarea "x"
type textarea "PdfPCell emptyCell = new PdfPCell() emptyCell.addElement(new Chunk(" ")) emptyC…"
type textarea "x"
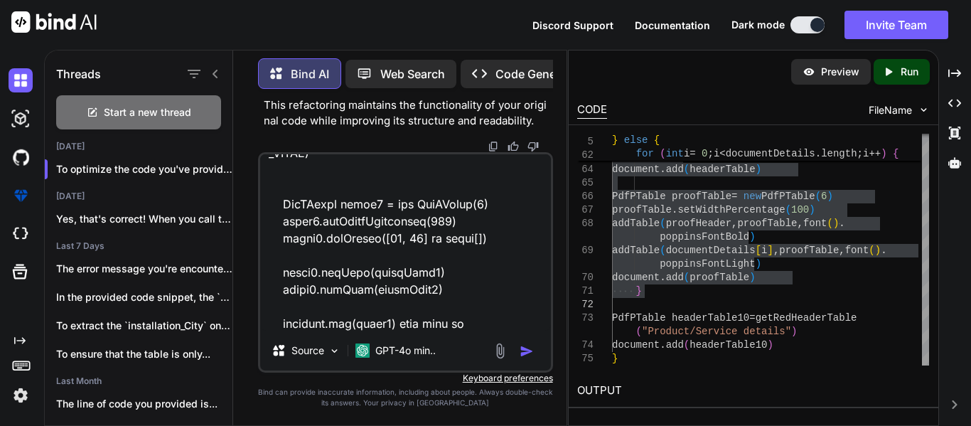
type textarea "PdfPCell emptyCell = new PdfPCell() emptyCell.addElement(new Chunk(" ")) emptyC…"
type textarea "x"
type textarea "PdfPCell emptyCell = new PdfPCell() emptyCell.addElement(new Chunk(" ")) emptyC…"
type textarea "x"
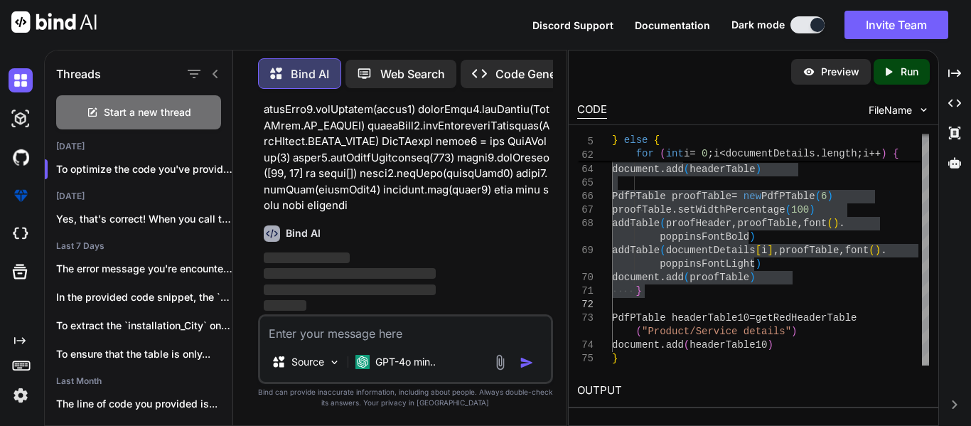
scroll to position [5627, 0]
click at [965, 65] on div "Threads Start a new thread [DATE] To optimize the code you've provided, we... […" at bounding box center [507, 238] width 927 height 376
click at [963, 68] on div "Created with Pixso." at bounding box center [955, 73] width 21 height 24
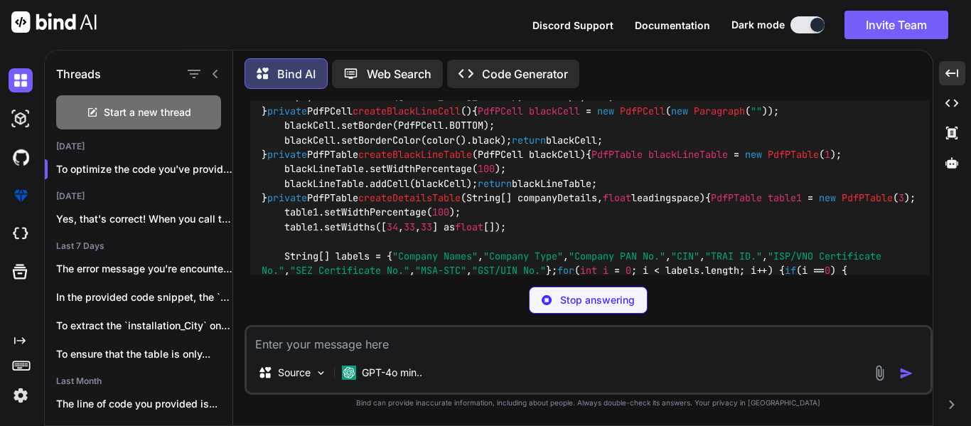
scroll to position [5921, 0]
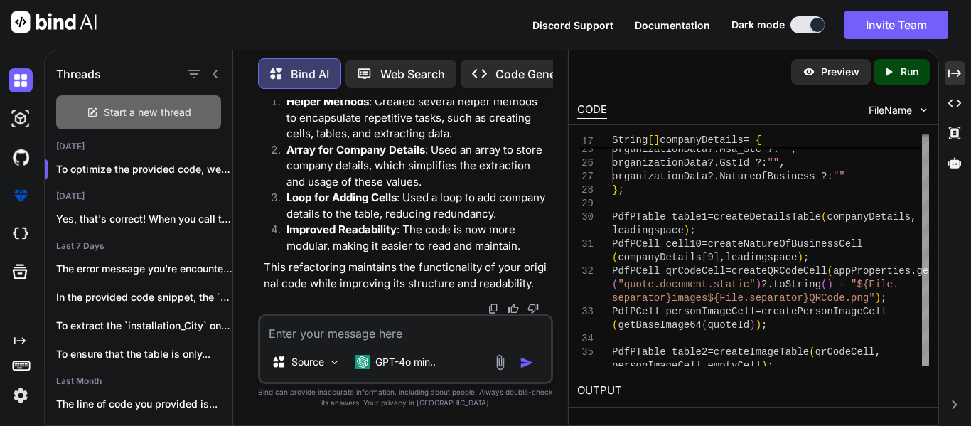
click at [125, 112] on span "Start a new thread" at bounding box center [147, 112] width 87 height 14
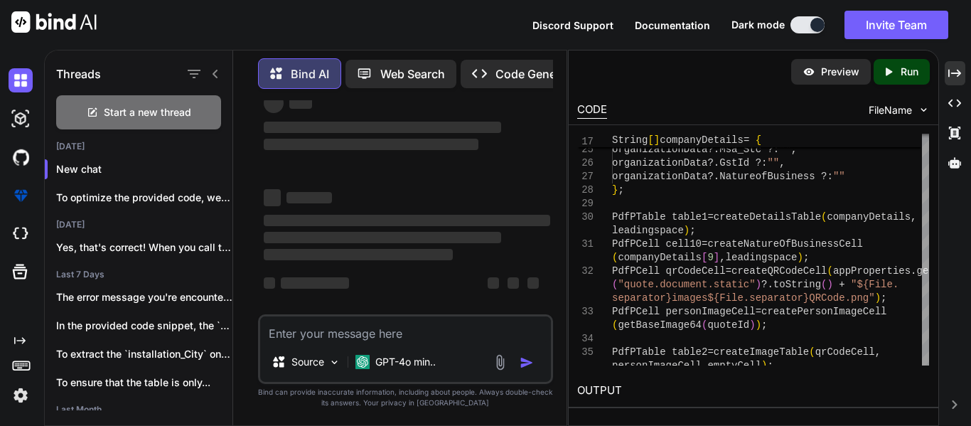
scroll to position [38, 0]
click at [299, 339] on textarea at bounding box center [405, 329] width 291 height 26
paste textarea "PdfPTable headerTable1 = getRedHeaderTable("Details of Authorised Person") docu…"
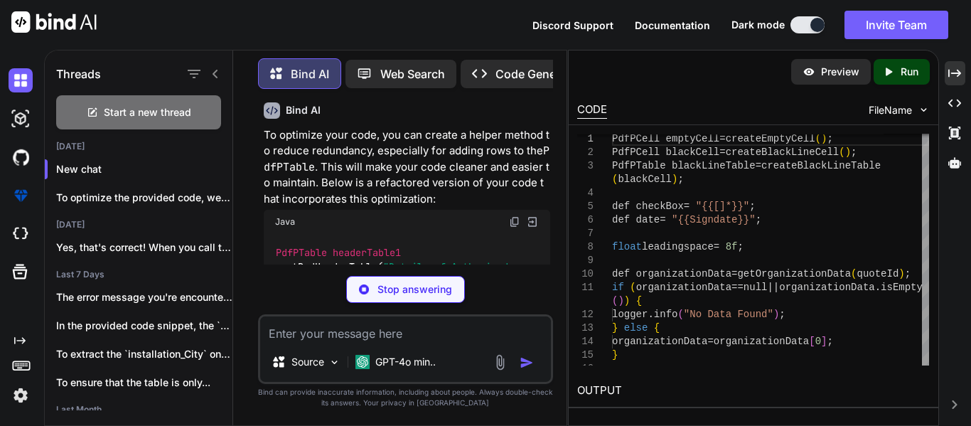
scroll to position [1122, 0]
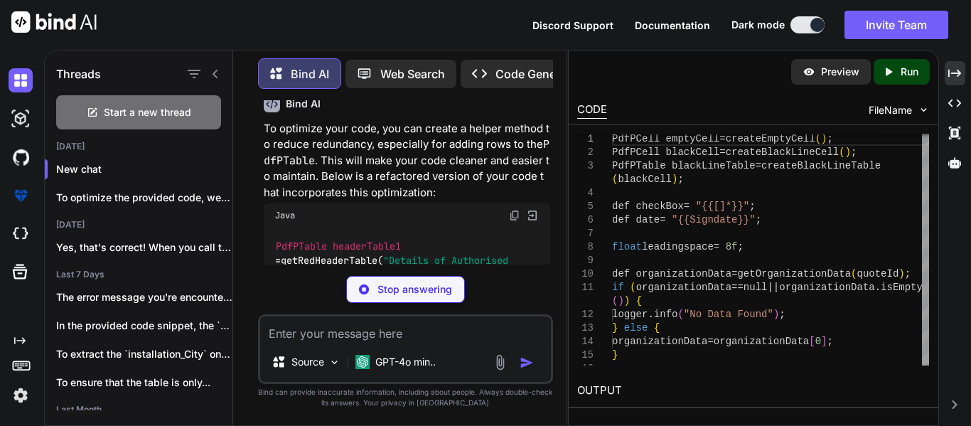
click at [532, 209] on img at bounding box center [532, 215] width 13 height 13
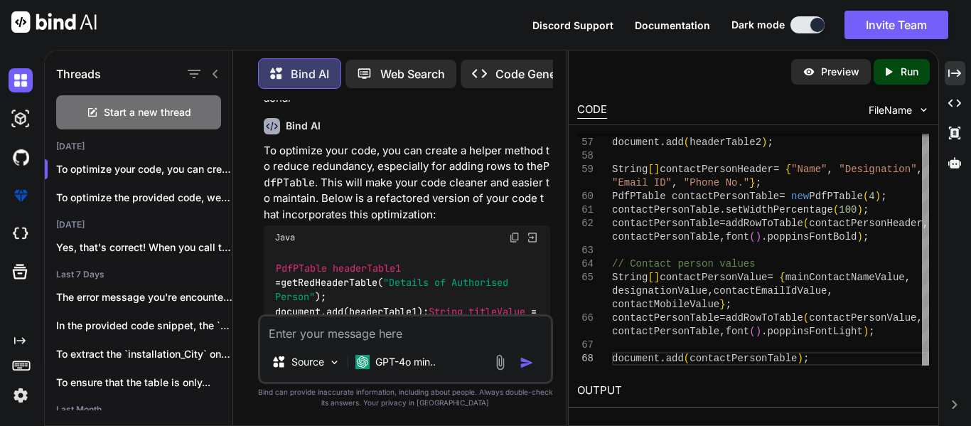
scroll to position [1099, 0]
click at [532, 232] on img at bounding box center [532, 238] width 13 height 13
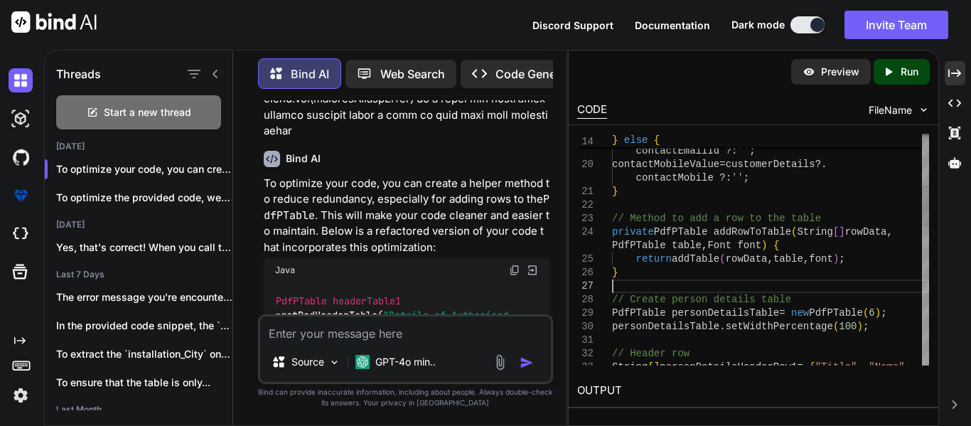
scroll to position [0, 0]
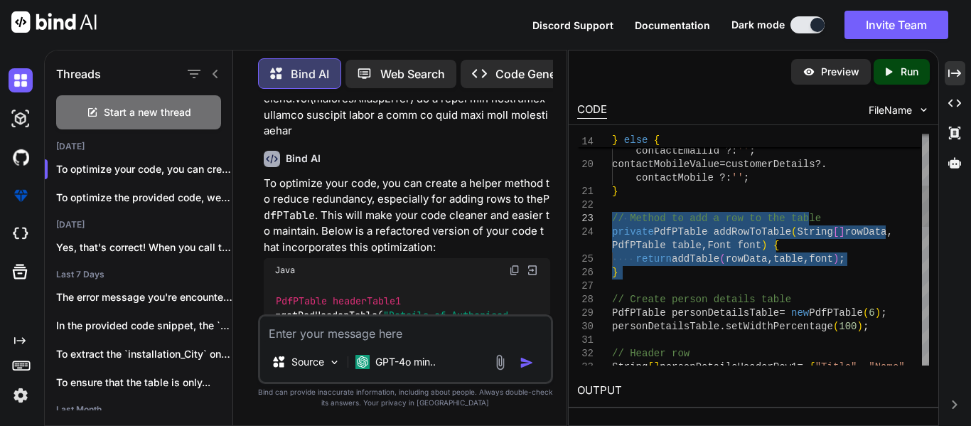
drag, startPoint x: 668, startPoint y: 281, endPoint x: 603, endPoint y: 212, distance: 94.6
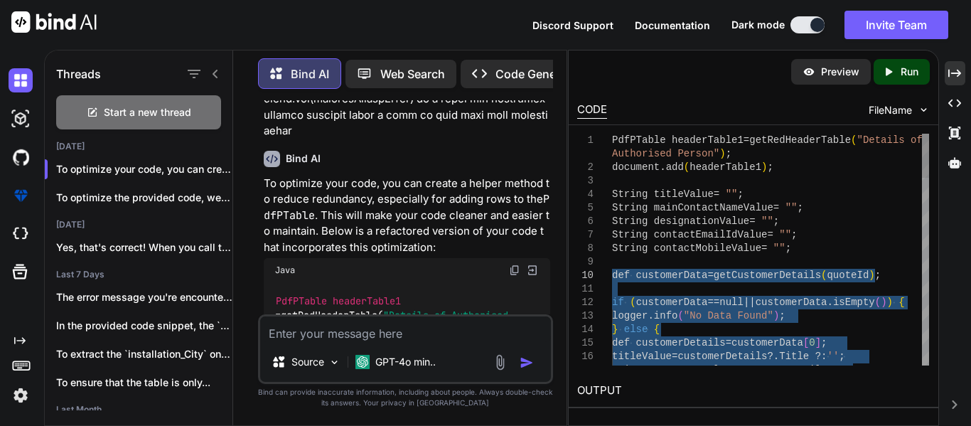
drag, startPoint x: 798, startPoint y: 232, endPoint x: 604, endPoint y: 275, distance: 198.0
click at [609, 191] on div "4" at bounding box center [594, 195] width 35 height 14
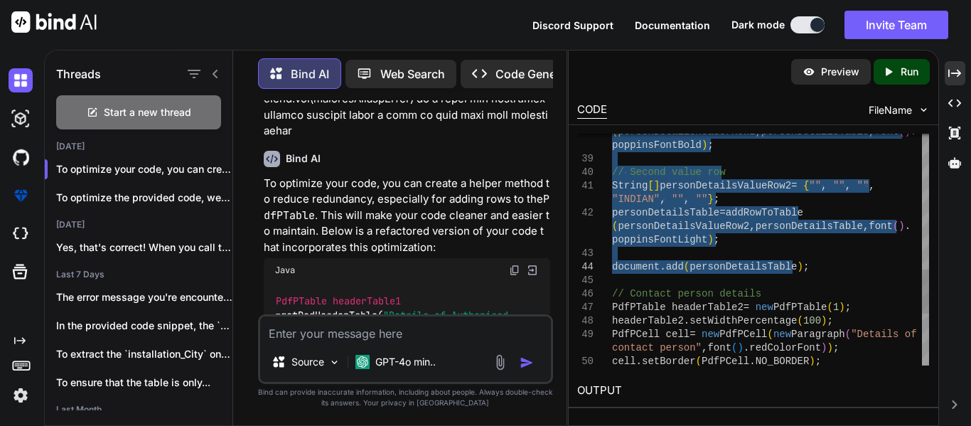
drag, startPoint x: 613, startPoint y: 191, endPoint x: 798, endPoint y: 271, distance: 201.9
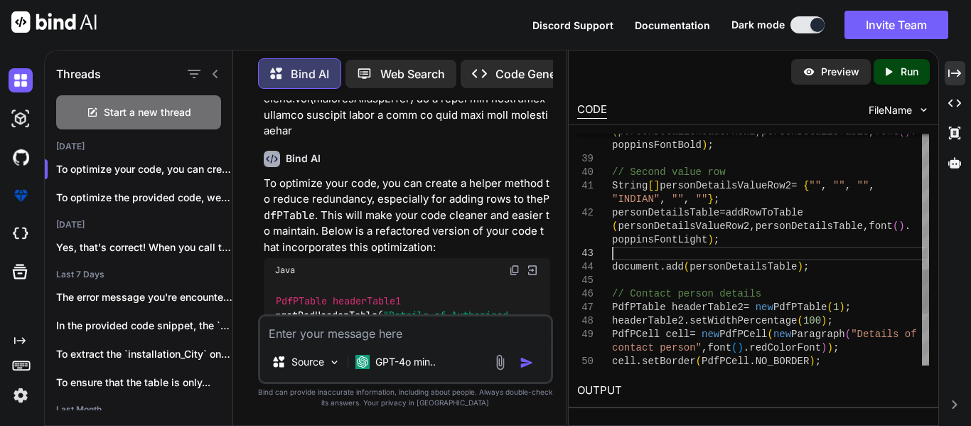
click at [692, 247] on div "( personDetailsHeaderRow2 , personDetailsTable , font ( ) . poppinsFontBold ) ;…" at bounding box center [770, 31] width 317 height 1216
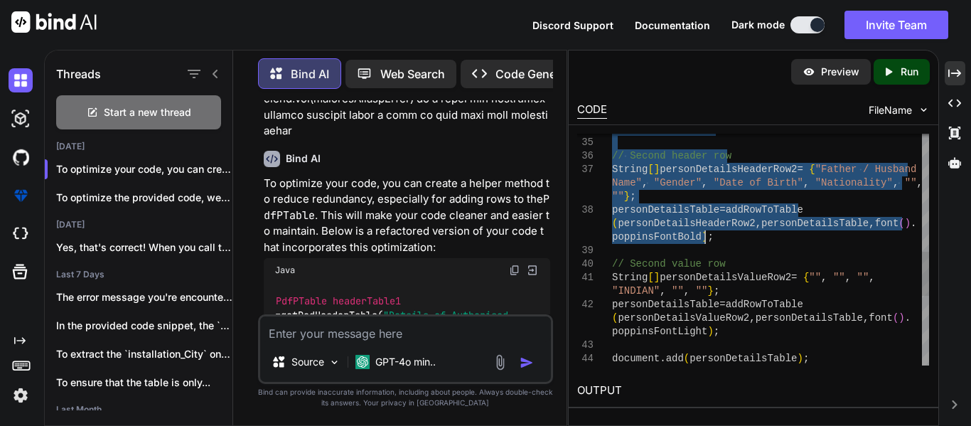
drag, startPoint x: 613, startPoint y: 230, endPoint x: 719, endPoint y: 243, distance: 106.8
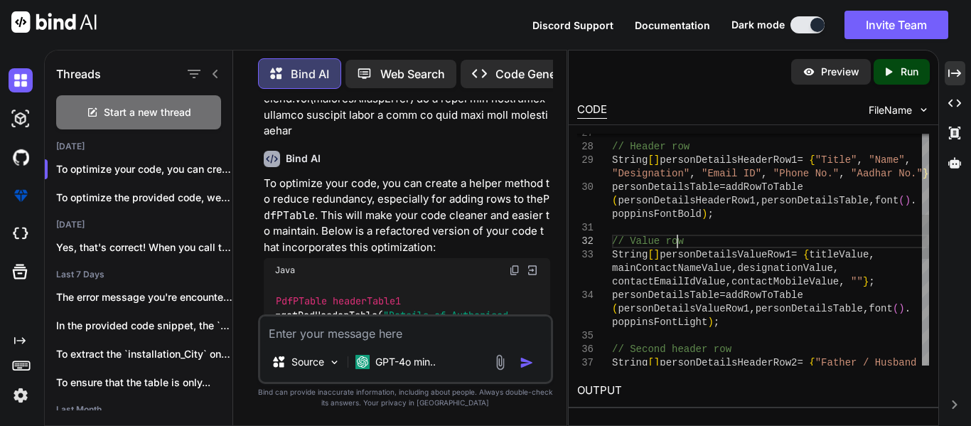
click at [739, 235] on div "poppinsFontLight ) ; // Second header row String [ ] personDetailsHeaderRow2 = …" at bounding box center [770, 316] width 317 height 1216
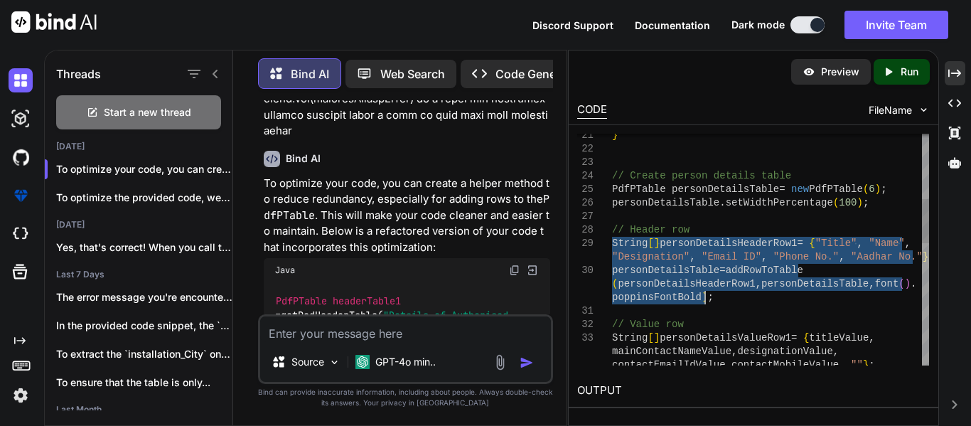
drag, startPoint x: 613, startPoint y: 243, endPoint x: 715, endPoint y: 301, distance: 116.8
click at [715, 301] on div "String [ ] personDetailsHeaderRow1 = { "Title" , "Name" , // Header row personD…" at bounding box center [770, 399] width 317 height 1216
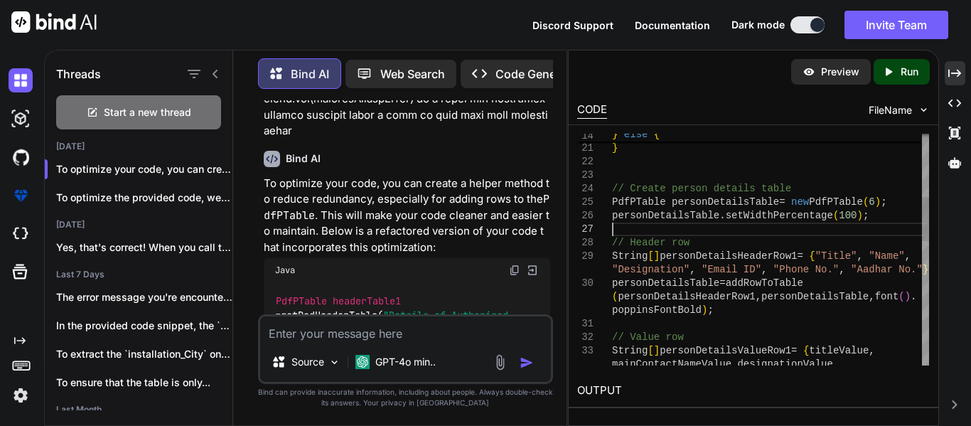
click at [686, 230] on div "contactMobile ?: '' ; } // Create person details table PdfPTable personDetailsT…" at bounding box center [770, 412] width 317 height 1216
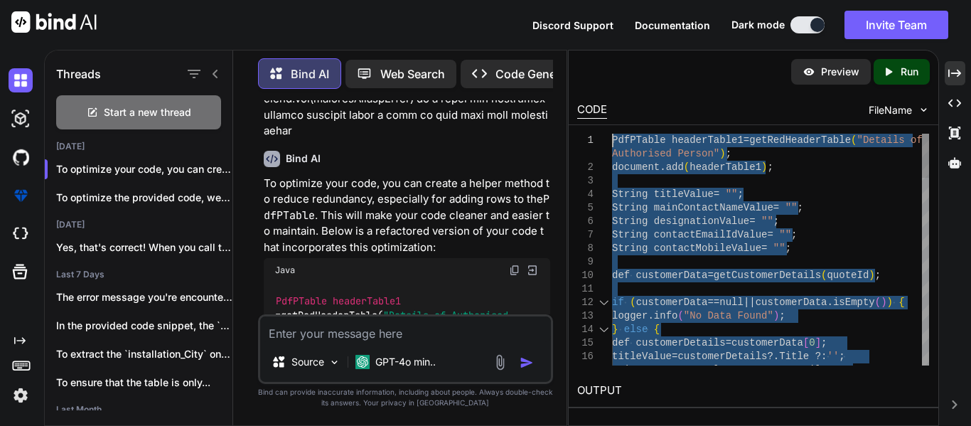
drag, startPoint x: 851, startPoint y: 251, endPoint x: 609, endPoint y: 144, distance: 265.1
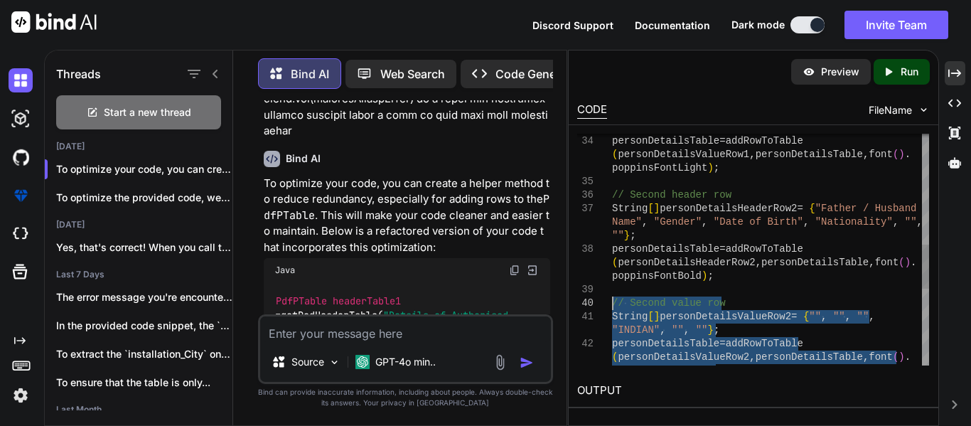
drag, startPoint x: 804, startPoint y: 309, endPoint x: 607, endPoint y: 306, distance: 196.9
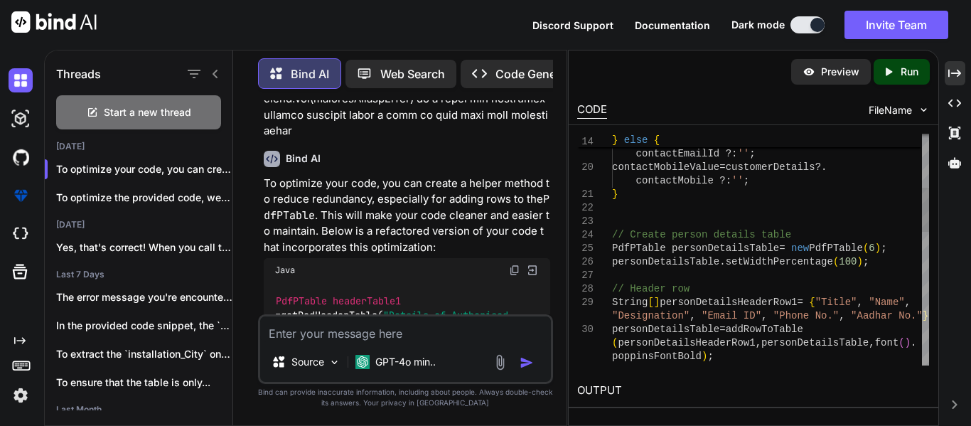
click at [608, 234] on div "24" at bounding box center [594, 235] width 35 height 14
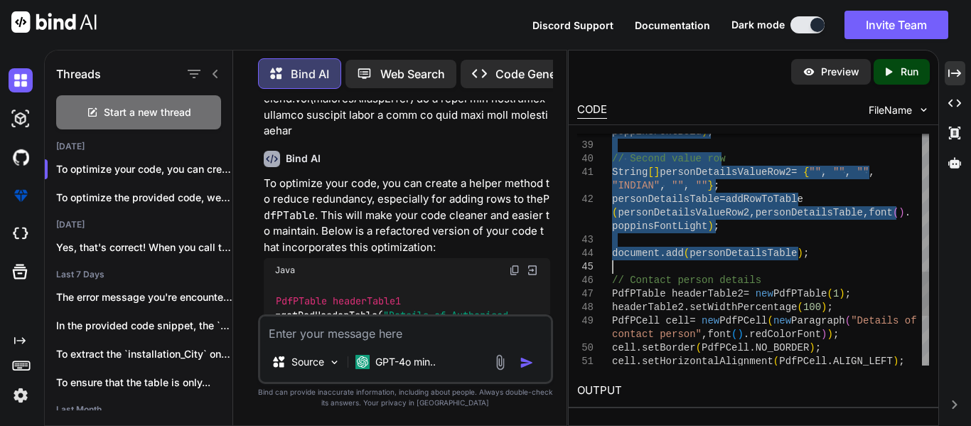
drag, startPoint x: 613, startPoint y: 233, endPoint x: 800, endPoint y: 259, distance: 188.0
click at [407, 328] on textarea at bounding box center [405, 329] width 291 height 26
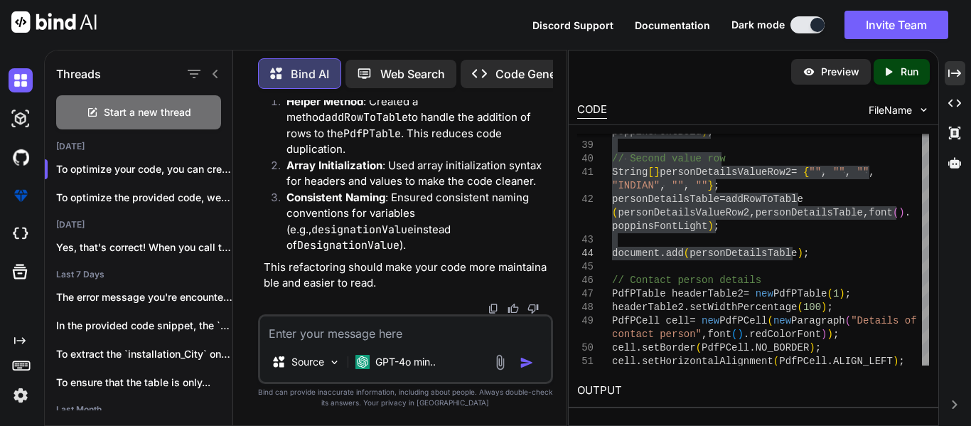
scroll to position [2799, 0]
paste textarea "String[] personDetailsValueRow2 = {"", "", "", "INDIAN", "", ""}; personDetails…"
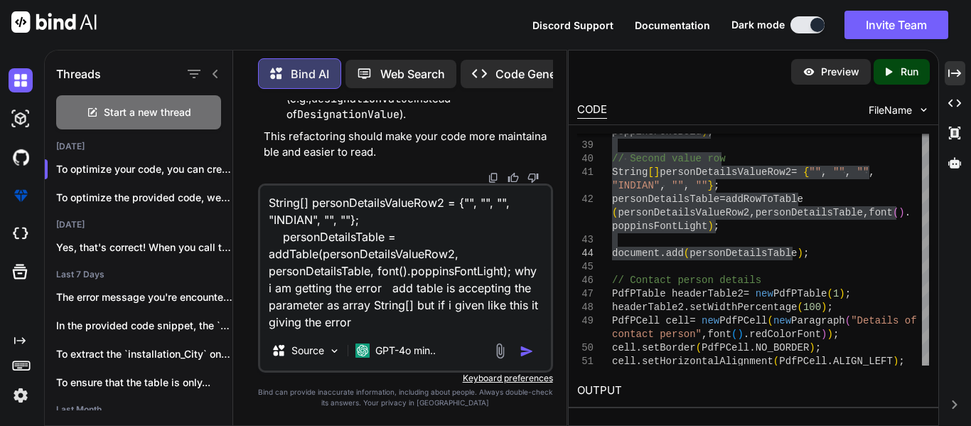
click at [486, 303] on textarea "String[] personDetailsValueRow2 = {"", "", "", "INDIAN", "", ""}; personDetails…" at bounding box center [405, 258] width 291 height 145
click at [410, 326] on textarea "String[] personDetailsValueRow2 = {"", "", "", "INDIAN", "", ""}; personDetails…" at bounding box center [405, 258] width 291 height 145
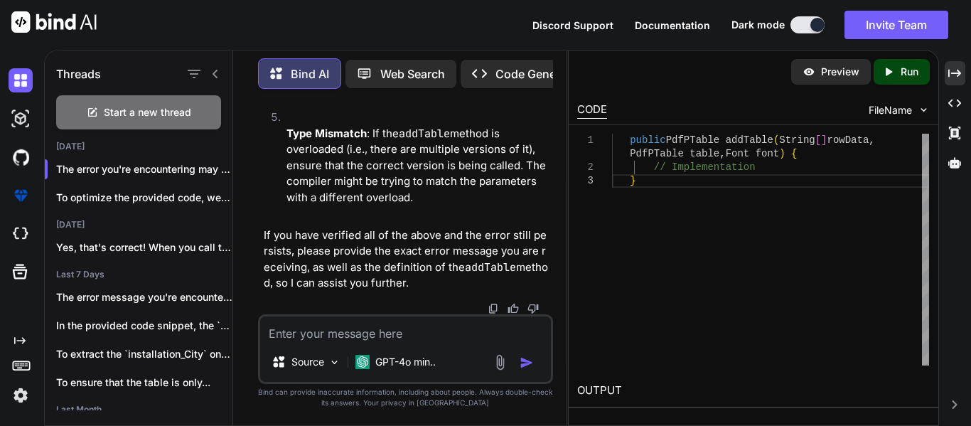
scroll to position [3544, 0]
click at [353, 333] on textarea at bounding box center [405, 329] width 291 height 26
paste textarea "def personDetailsHeaderRow1 = ["Title", "Name", "Designation", "Email ID", "Pho…"
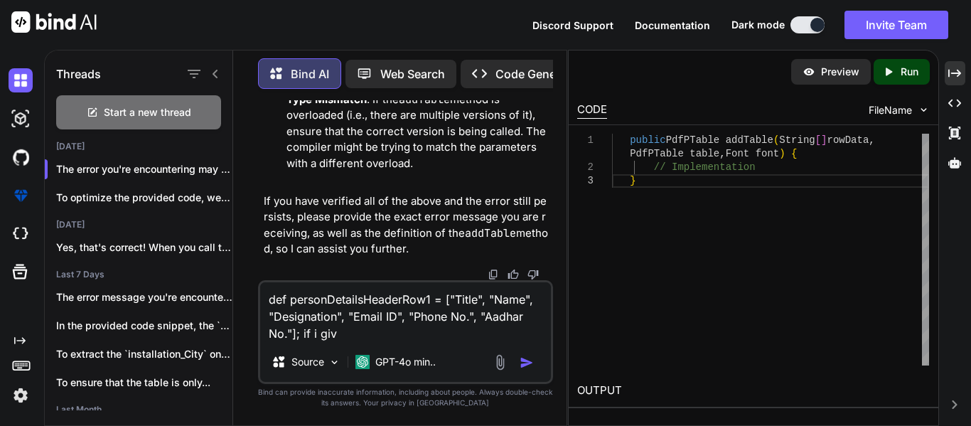
click at [291, 295] on textarea "def personDetailsHeaderRow1 = ["Title", "Name", "Designation", "Email ID", "Pho…" at bounding box center [405, 312] width 291 height 60
click at [392, 338] on textarea "String[] personDetailsHeaderRow1 = ["Title", "Name", "Designation", "Email ID",…" at bounding box center [405, 312] width 291 height 60
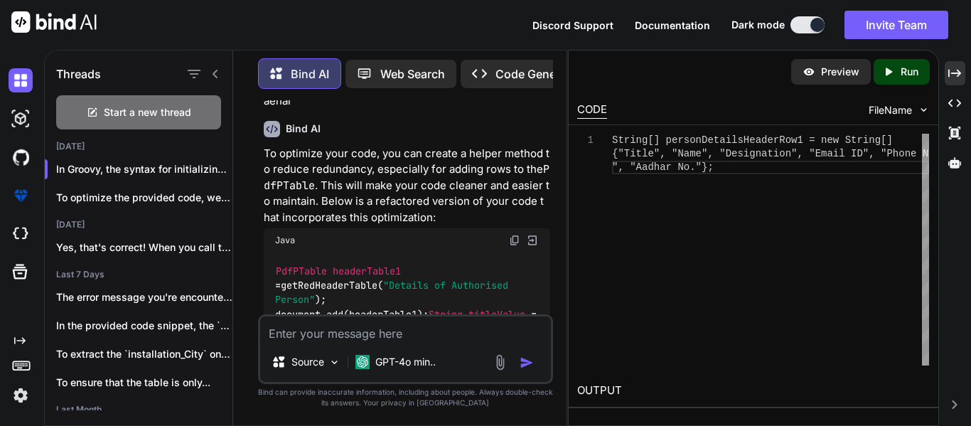
scroll to position [1096, 0]
click at [531, 235] on img at bounding box center [532, 241] width 13 height 13
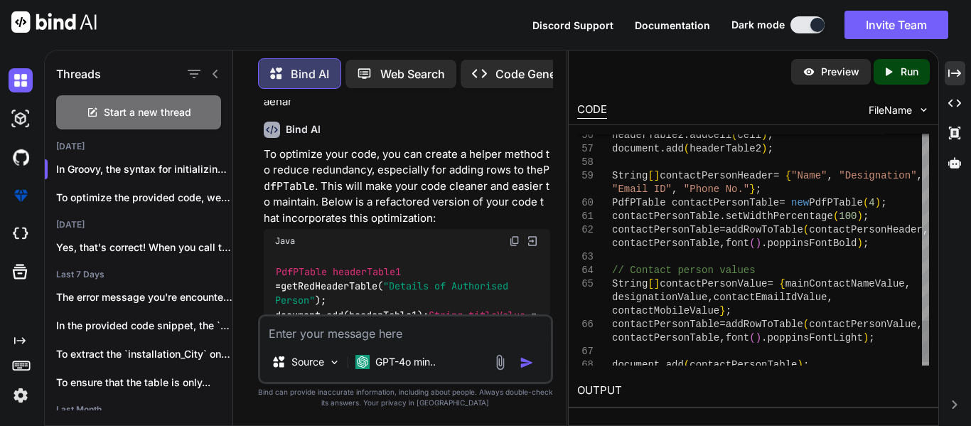
drag, startPoint x: 610, startPoint y: 172, endPoint x: 731, endPoint y: 355, distance: 219.1
click at [731, 355] on div "56 57 58 59 60 61 62 63 64 65 66 67 68 headerTable2 . addCell ( cell ) ; docume…" at bounding box center [753, 250] width 352 height 232
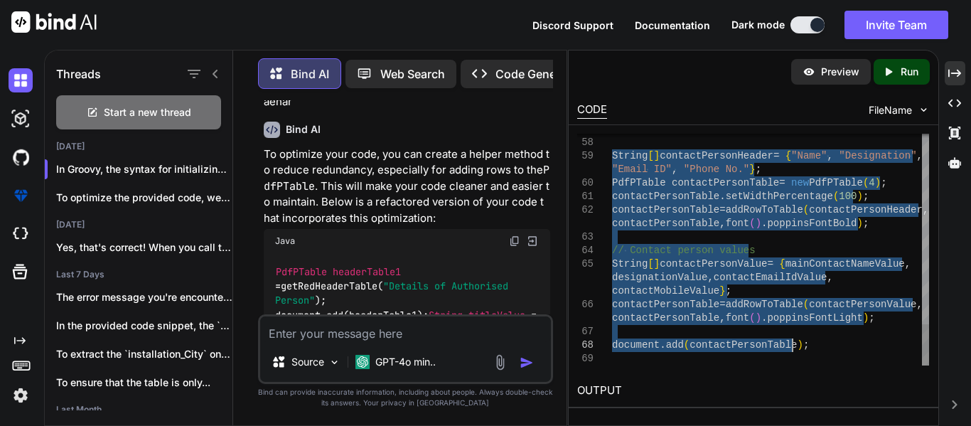
drag, startPoint x: 613, startPoint y: 171, endPoint x: 804, endPoint y: 345, distance: 258.7
drag, startPoint x: 792, startPoint y: 347, endPoint x: 618, endPoint y: 158, distance: 257.1
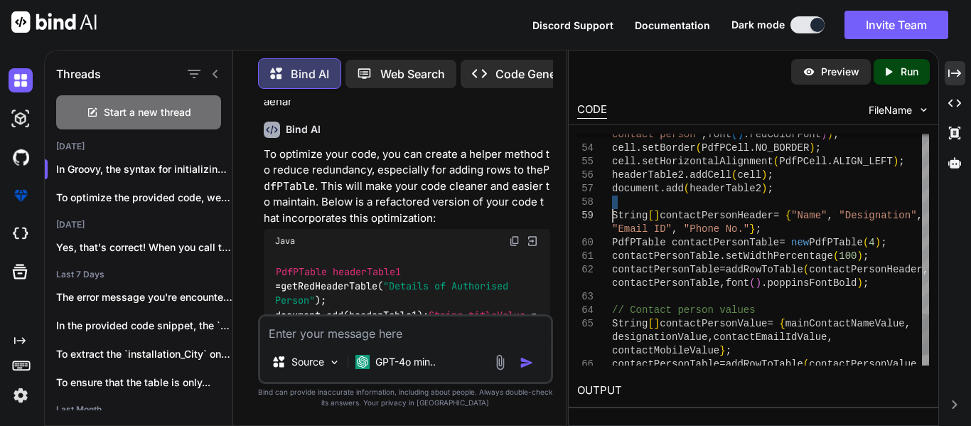
drag, startPoint x: 694, startPoint y: 201, endPoint x: 608, endPoint y: 217, distance: 87.4
click at [608, 217] on div at bounding box center [594, 216] width 35 height 14
drag, startPoint x: 612, startPoint y: 214, endPoint x: 754, endPoint y: 333, distance: 184.7
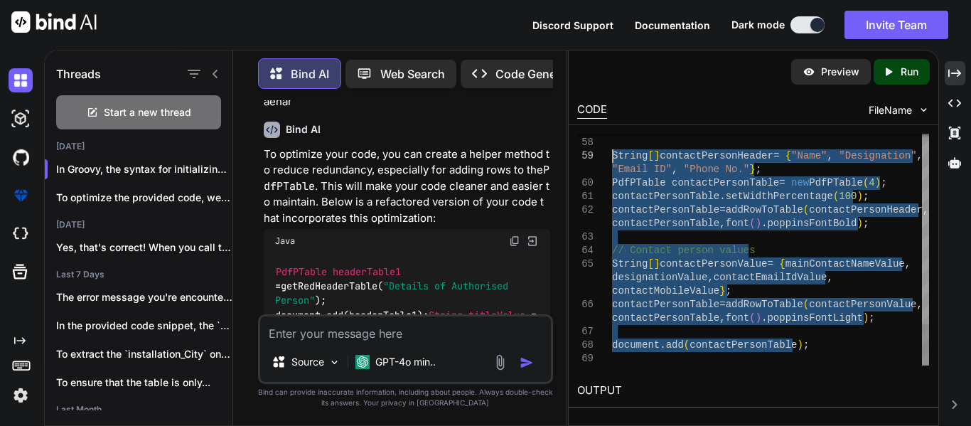
drag, startPoint x: 803, startPoint y: 351, endPoint x: 595, endPoint y: 159, distance: 282.7
